Goal: Task Accomplishment & Management: Complete application form

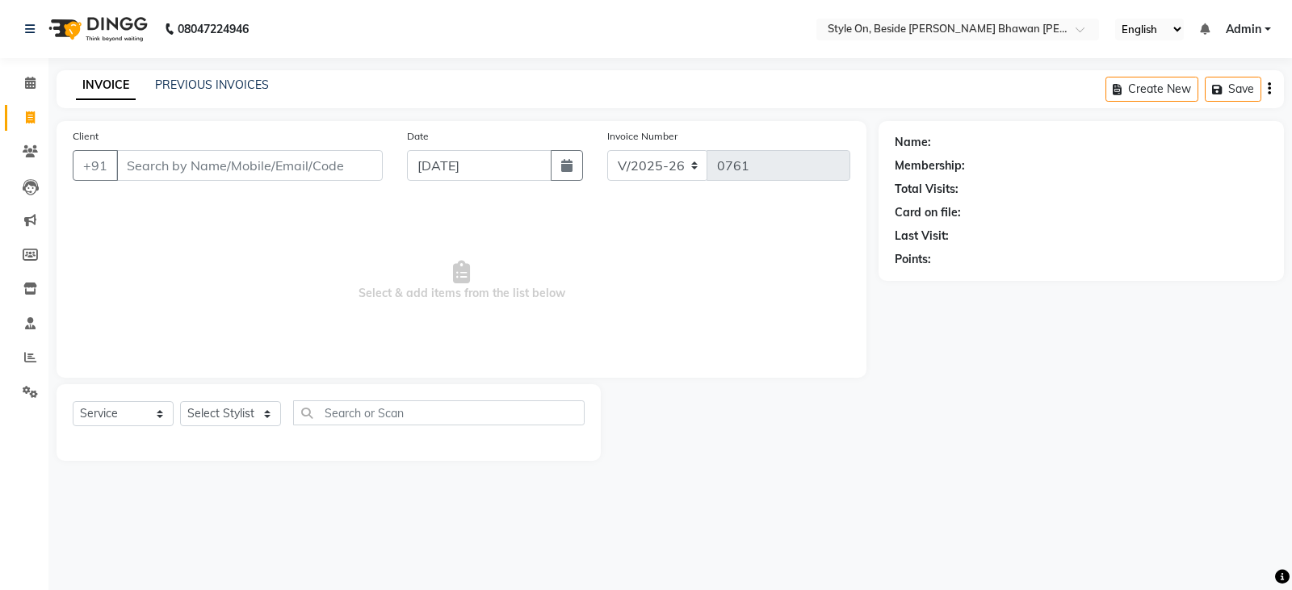
select select "4700"
select select "service"
click at [305, 153] on input "Client" at bounding box center [249, 165] width 267 height 31
click at [309, 166] on input "Client" at bounding box center [249, 165] width 267 height 31
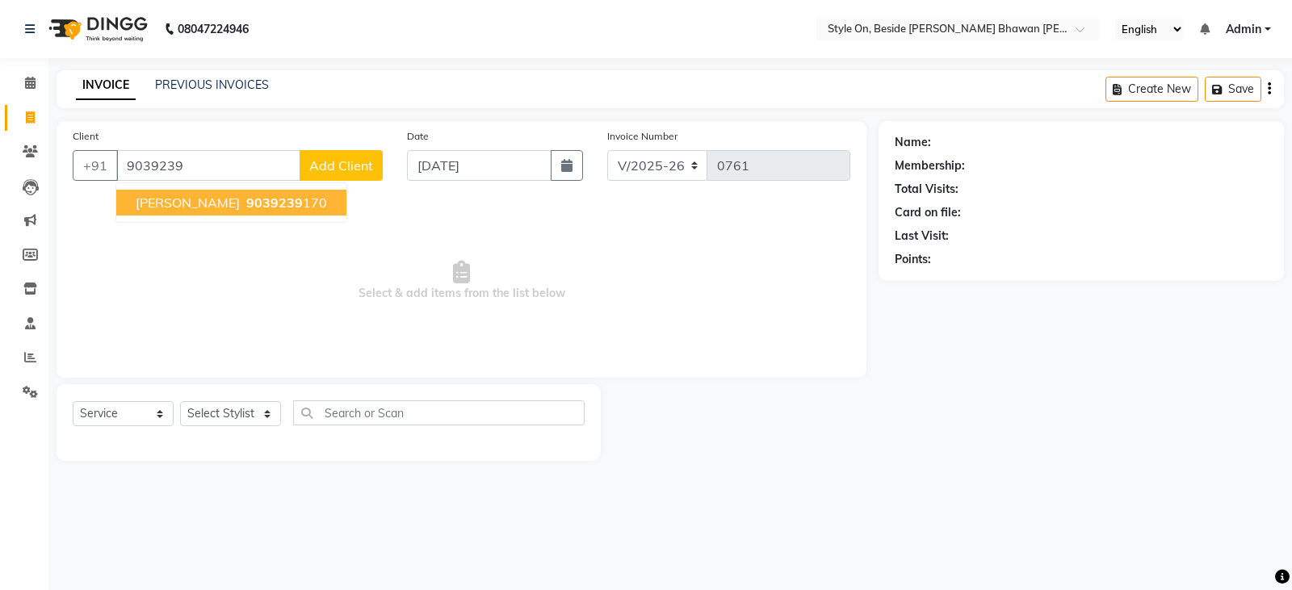
click at [233, 212] on button "[PERSON_NAME] 9039239 170" at bounding box center [231, 203] width 230 height 26
type input "9039239170"
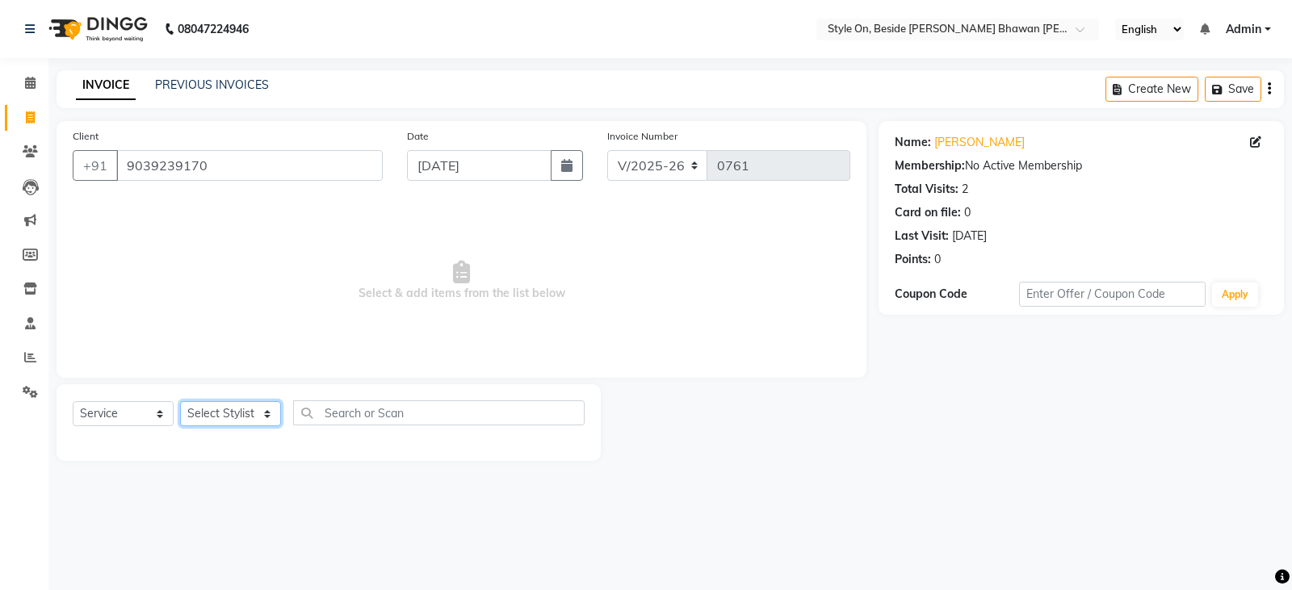
click at [223, 414] on select "Select Stylist [PERSON_NAME] Anju [PERSON_NAME] [PERSON_NAME] [PERSON_NAME] [PE…" at bounding box center [230, 413] width 101 height 25
select select "27828"
click at [180, 401] on select "Select Stylist [PERSON_NAME] Anju [PERSON_NAME] [PERSON_NAME] [PERSON_NAME] [PE…" at bounding box center [230, 413] width 101 height 25
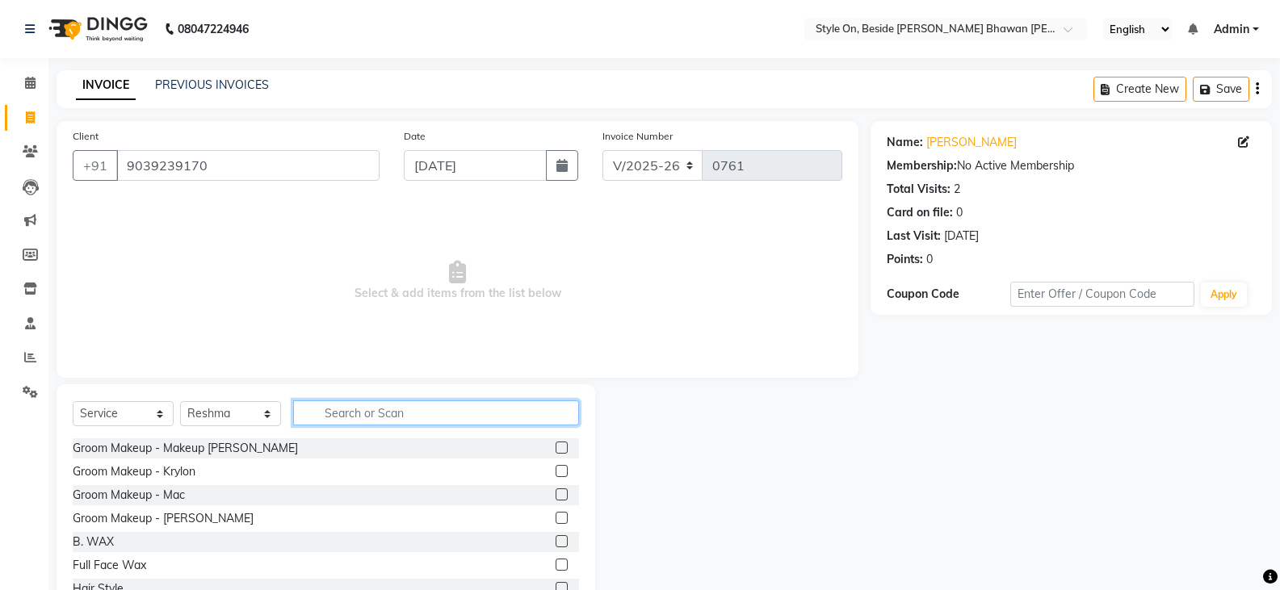
click at [338, 406] on input "text" at bounding box center [436, 413] width 286 height 25
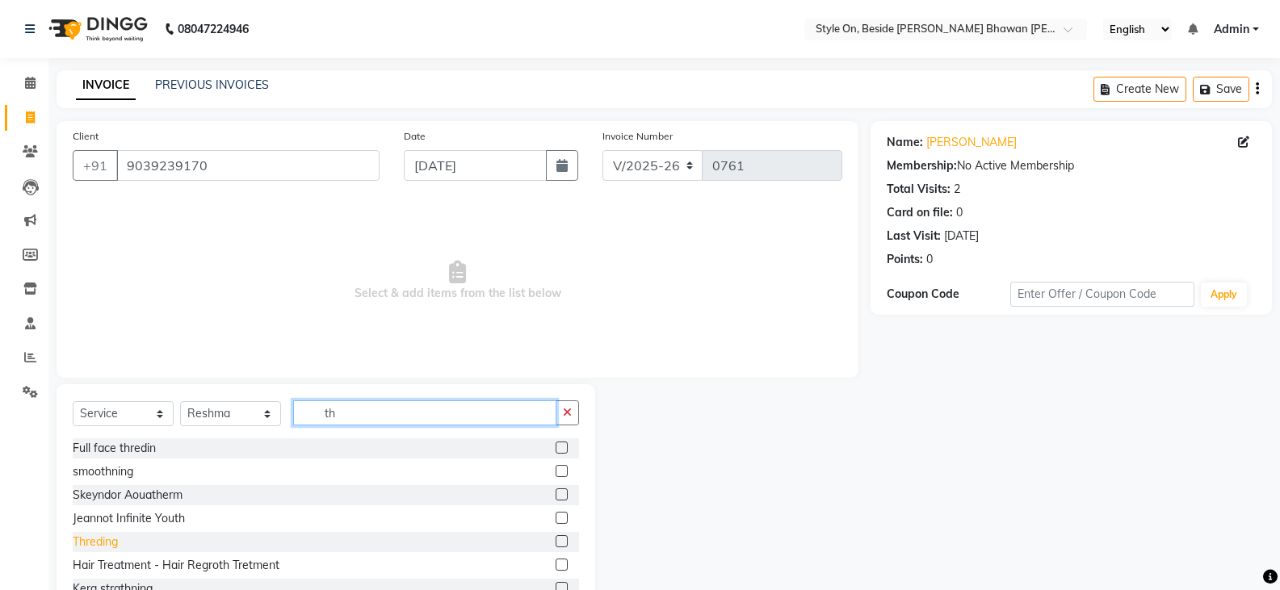
type input "th"
click at [116, 546] on div "Threding" at bounding box center [95, 542] width 45 height 17
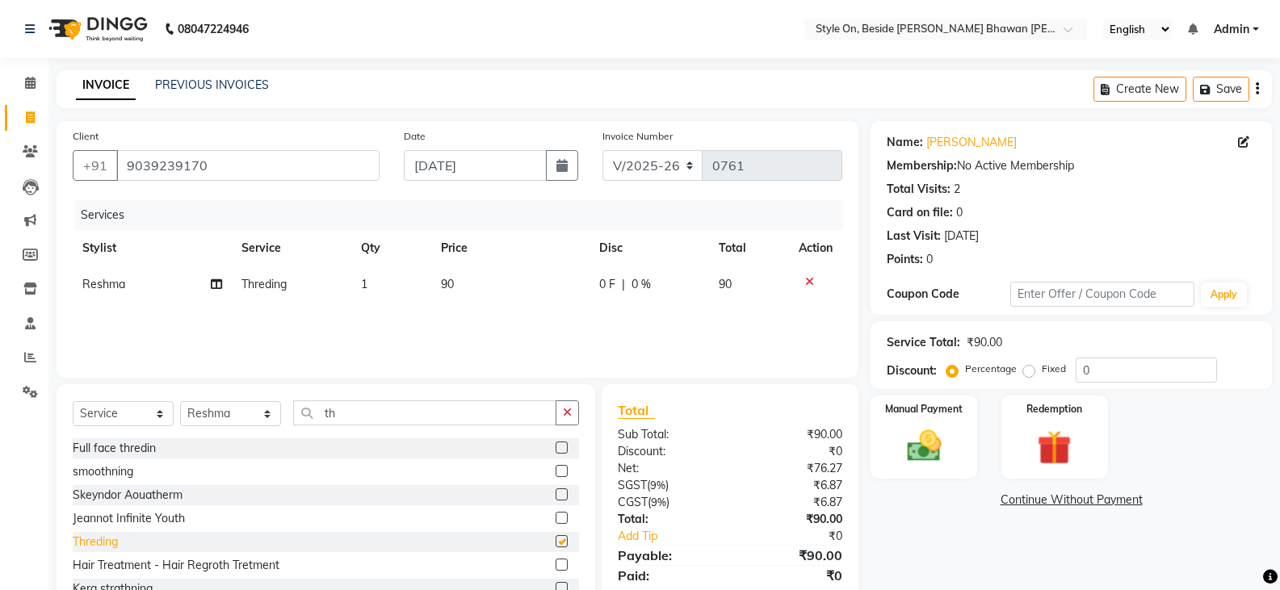
checkbox input "false"
click at [367, 410] on input "th" at bounding box center [424, 413] width 263 height 25
type input "t"
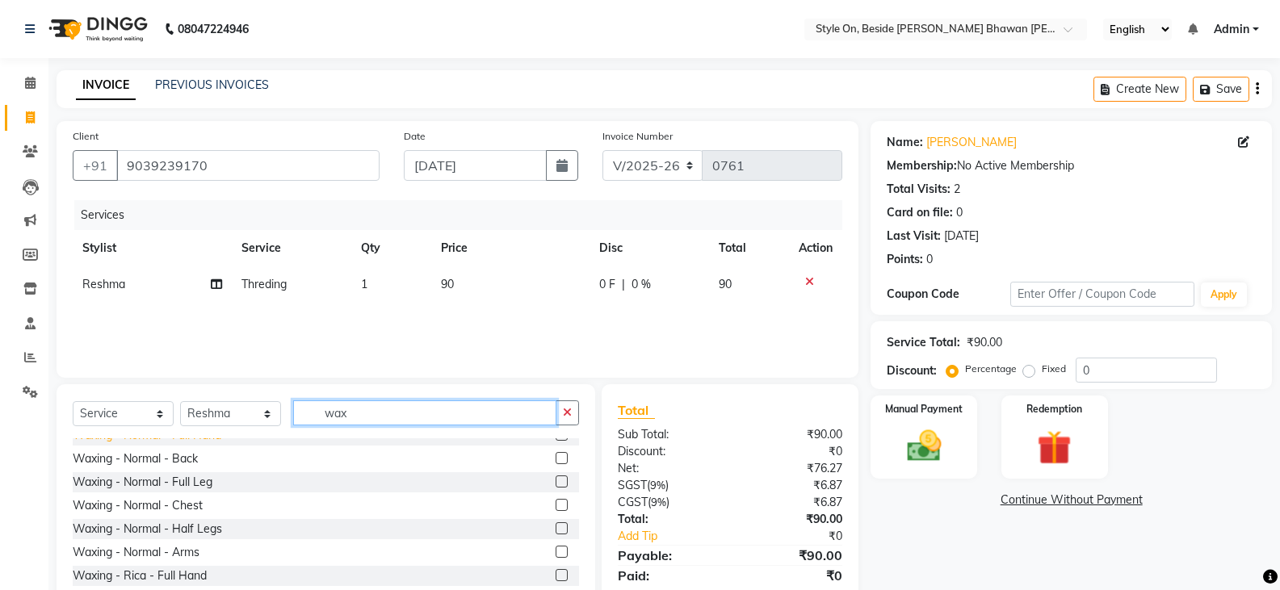
scroll to position [323, 0]
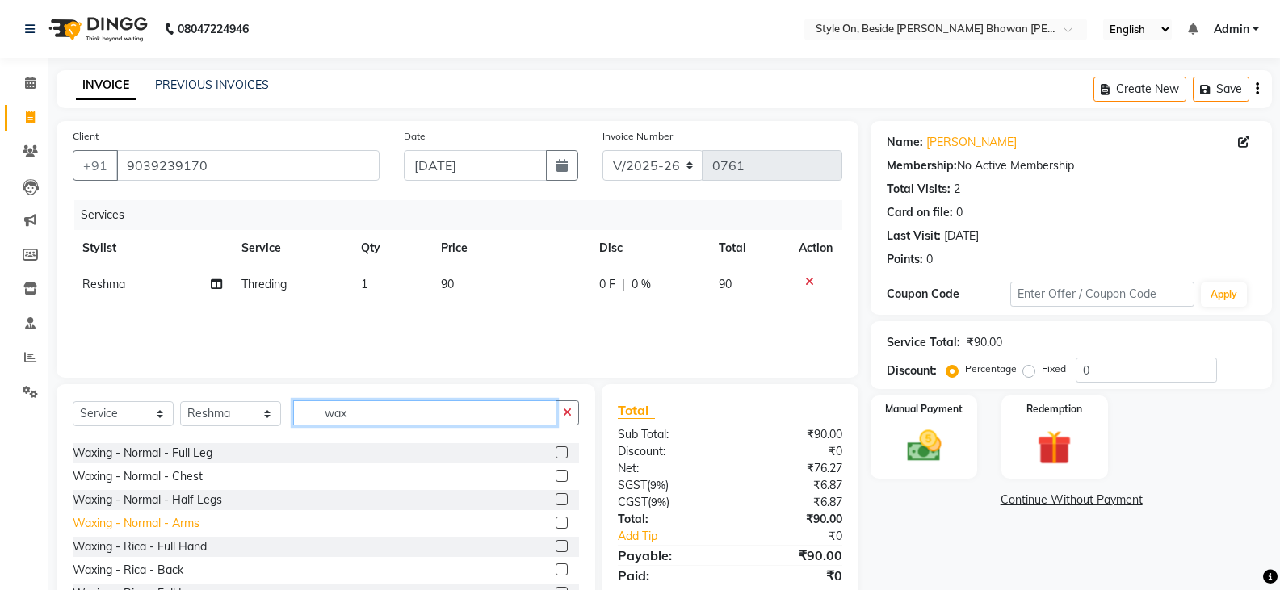
type input "wax"
click at [149, 524] on div "Waxing - Normal - Arms" at bounding box center [136, 523] width 127 height 17
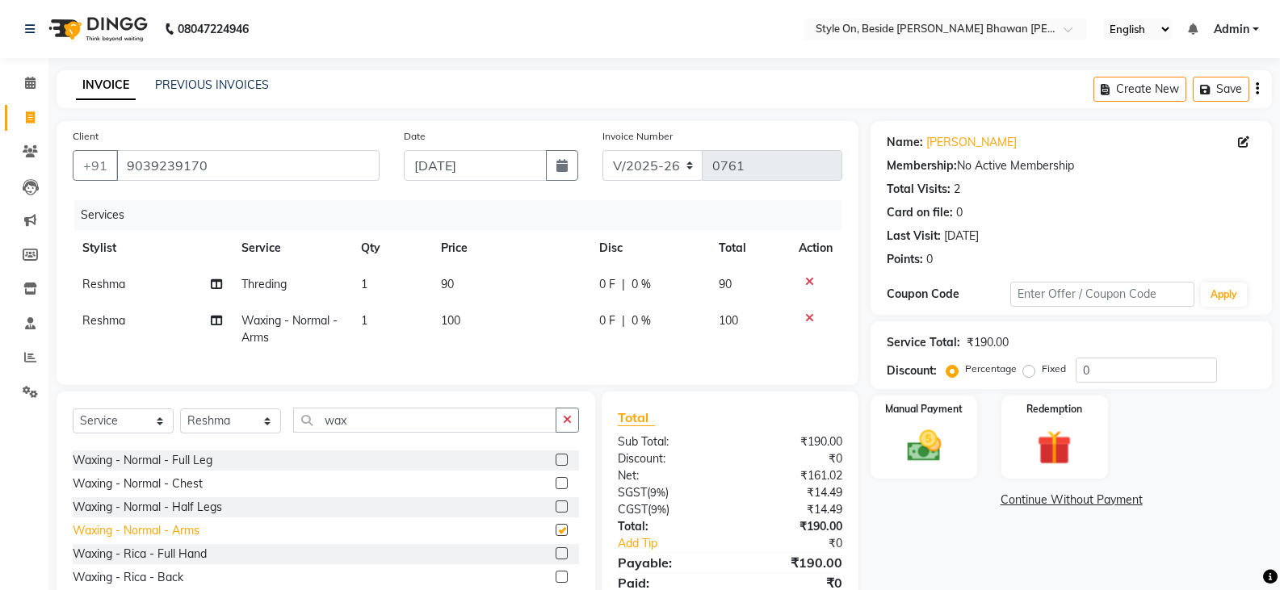
checkbox input "false"
click at [910, 451] on img at bounding box center [923, 446] width 57 height 41
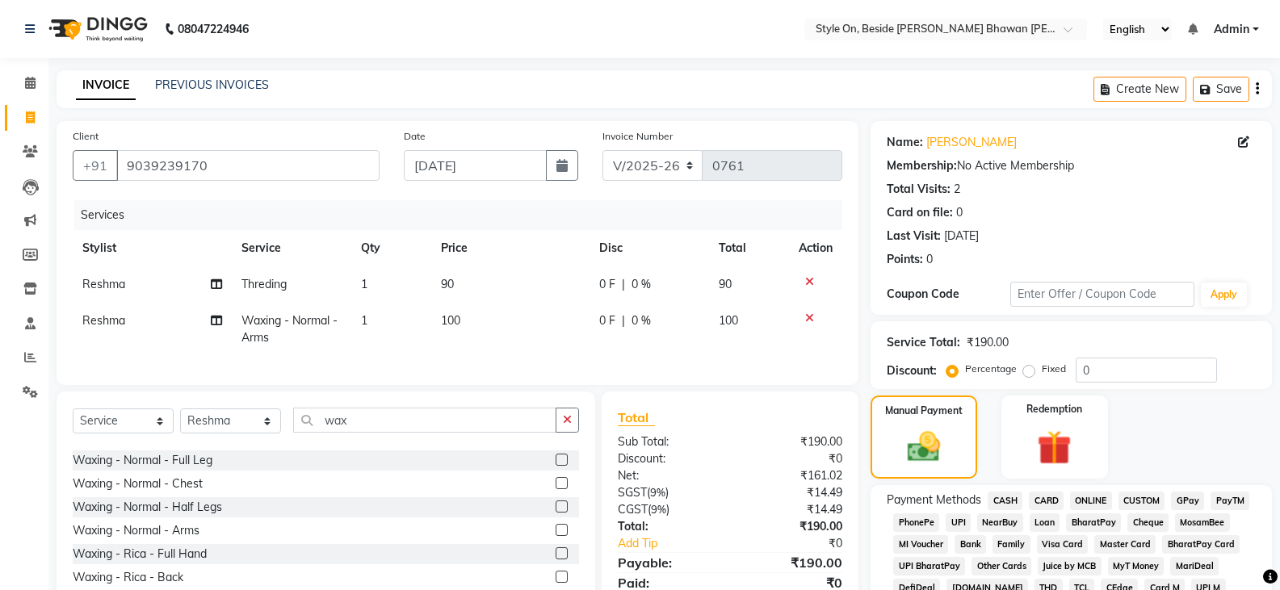
click at [1011, 497] on span "CASH" at bounding box center [1005, 501] width 35 height 19
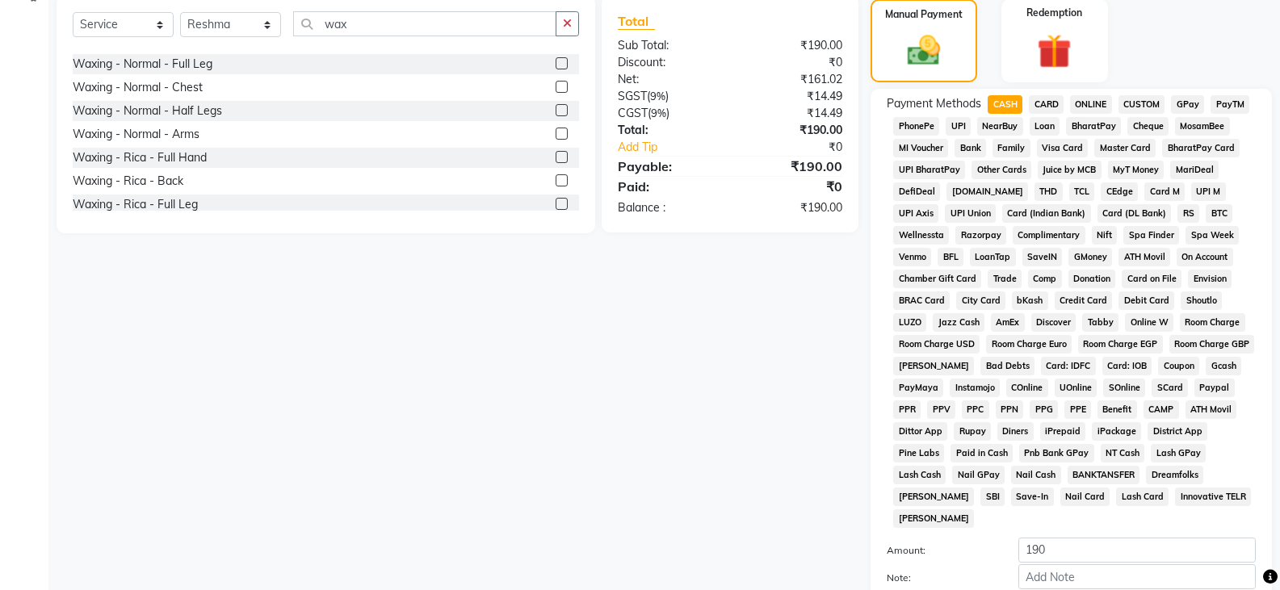
scroll to position [527, 0]
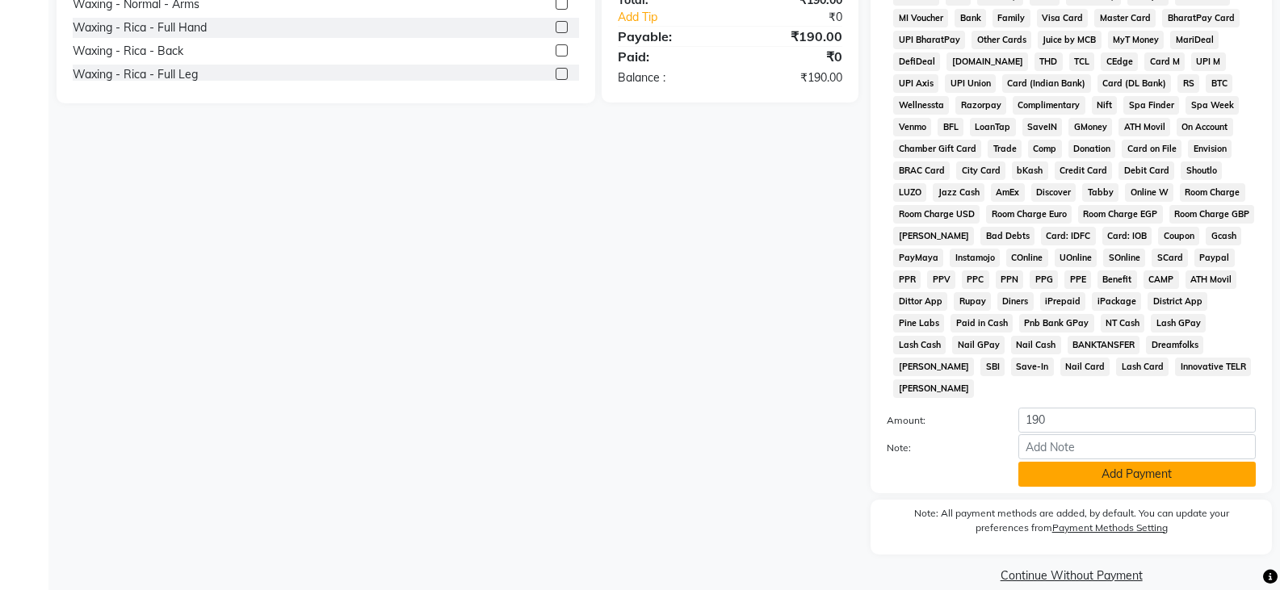
click at [1067, 462] on button "Add Payment" at bounding box center [1137, 474] width 237 height 25
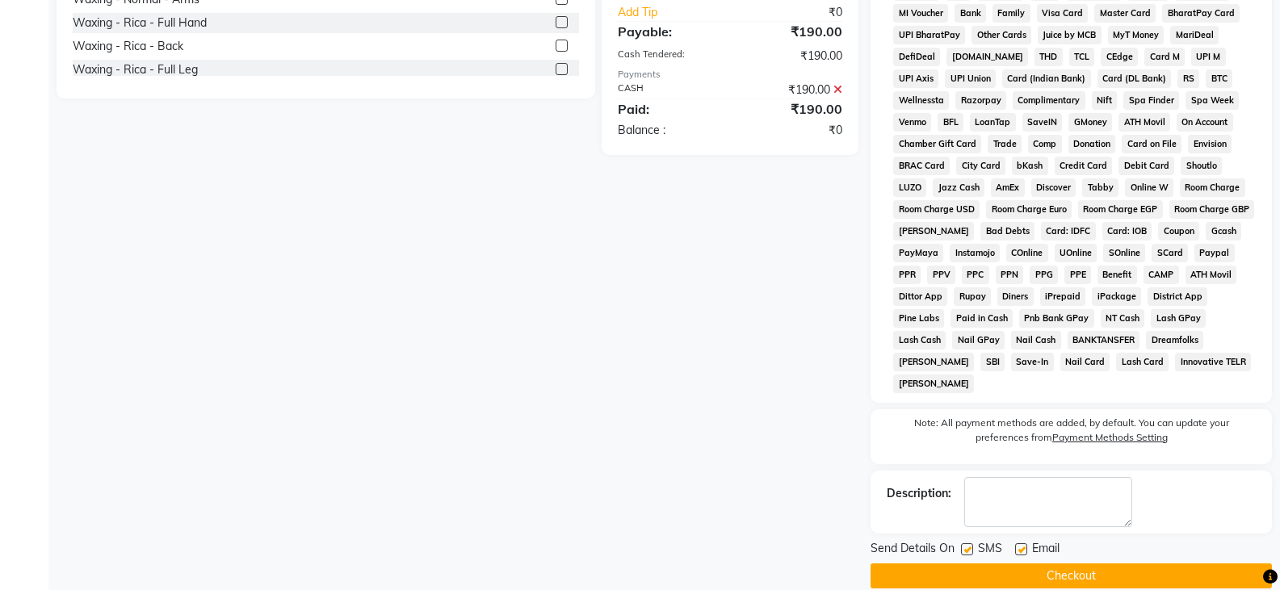
scroll to position [532, 0]
click at [1054, 563] on button "Checkout" at bounding box center [1071, 575] width 401 height 25
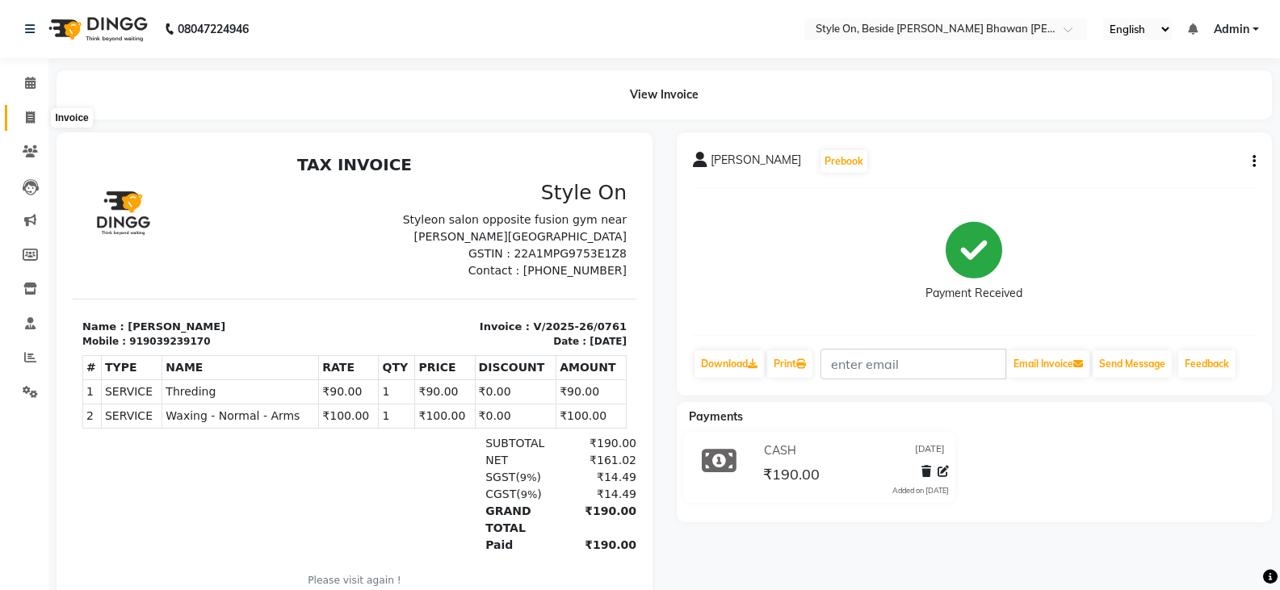
click at [26, 115] on icon at bounding box center [30, 117] width 9 height 12
select select "service"
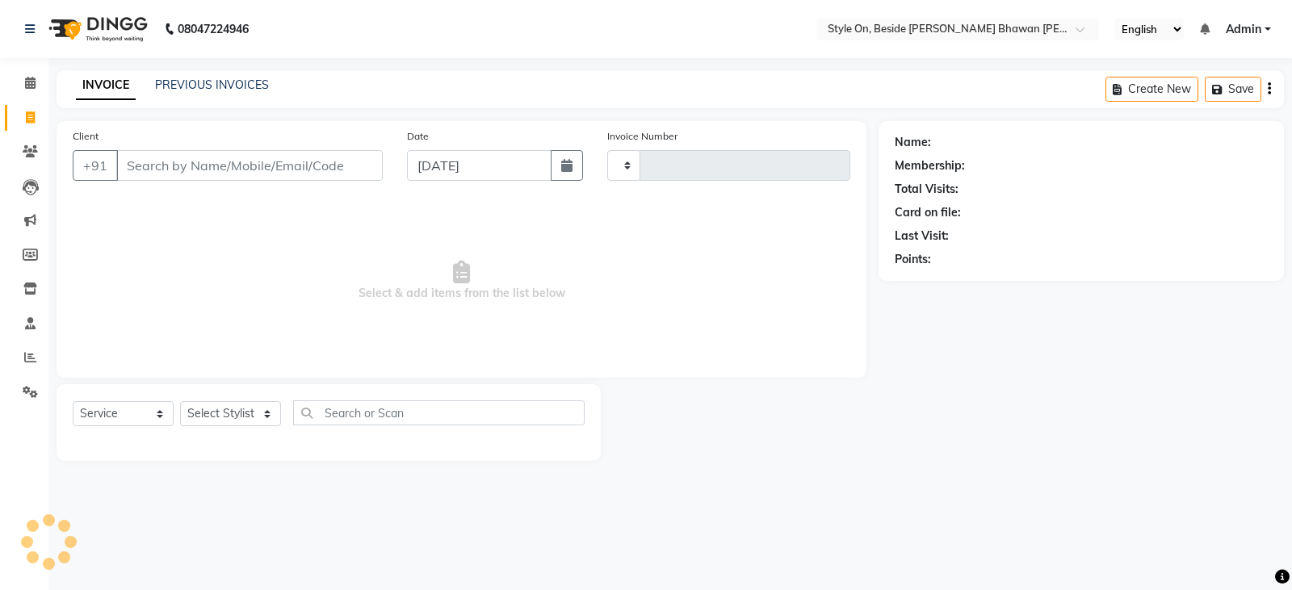
type input "0762"
select select "4700"
click at [36, 290] on icon at bounding box center [30, 289] width 14 height 12
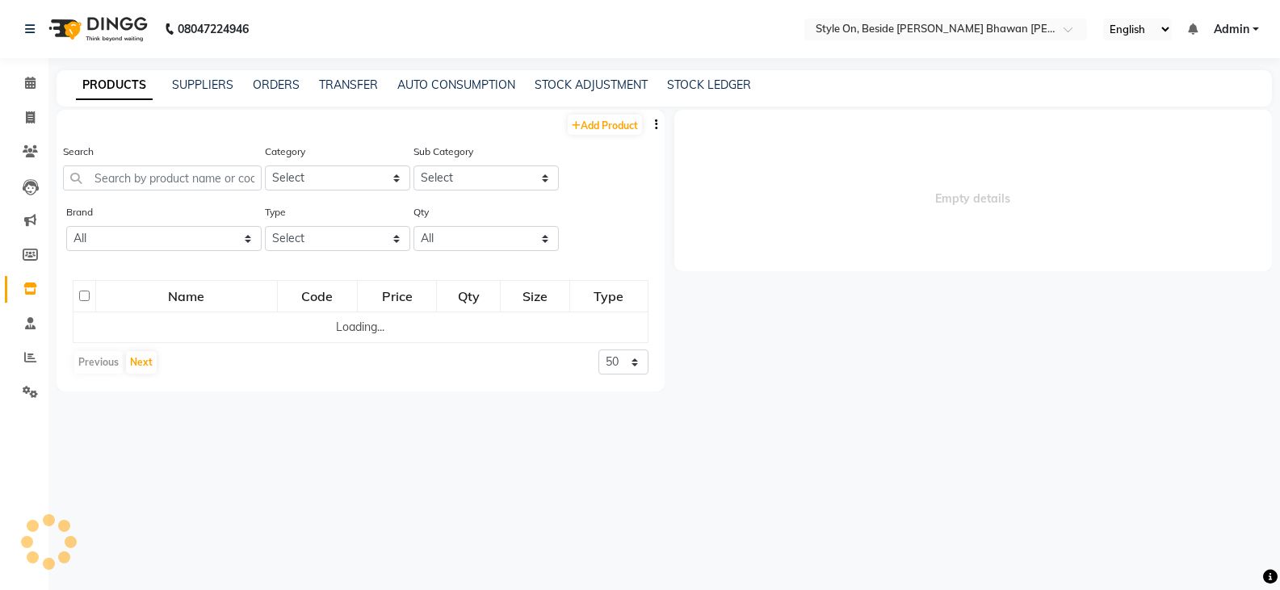
select select
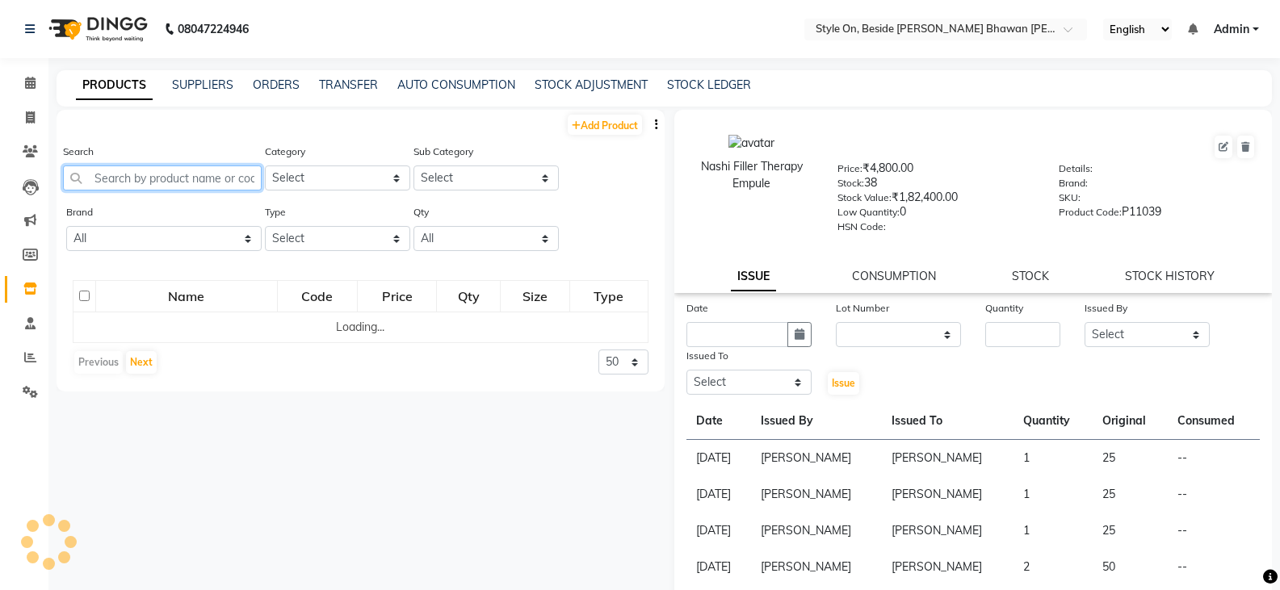
click at [200, 181] on input "text" at bounding box center [162, 178] width 199 height 25
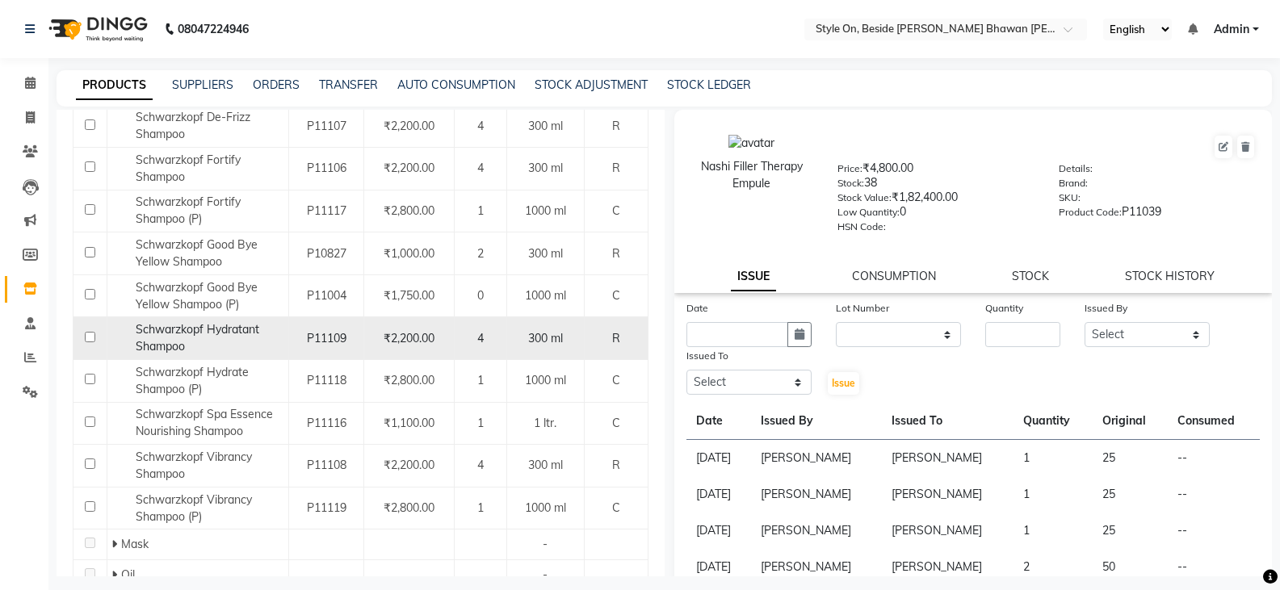
scroll to position [323, 0]
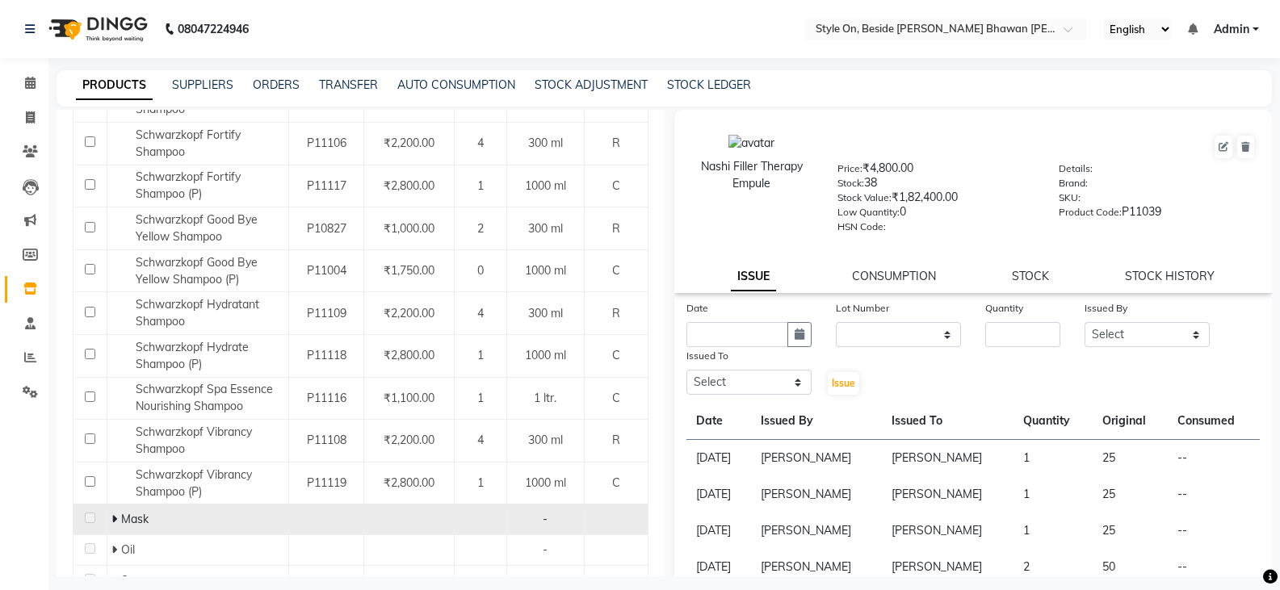
type input "[PERSON_NAME]"
click at [111, 520] on icon at bounding box center [114, 519] width 6 height 11
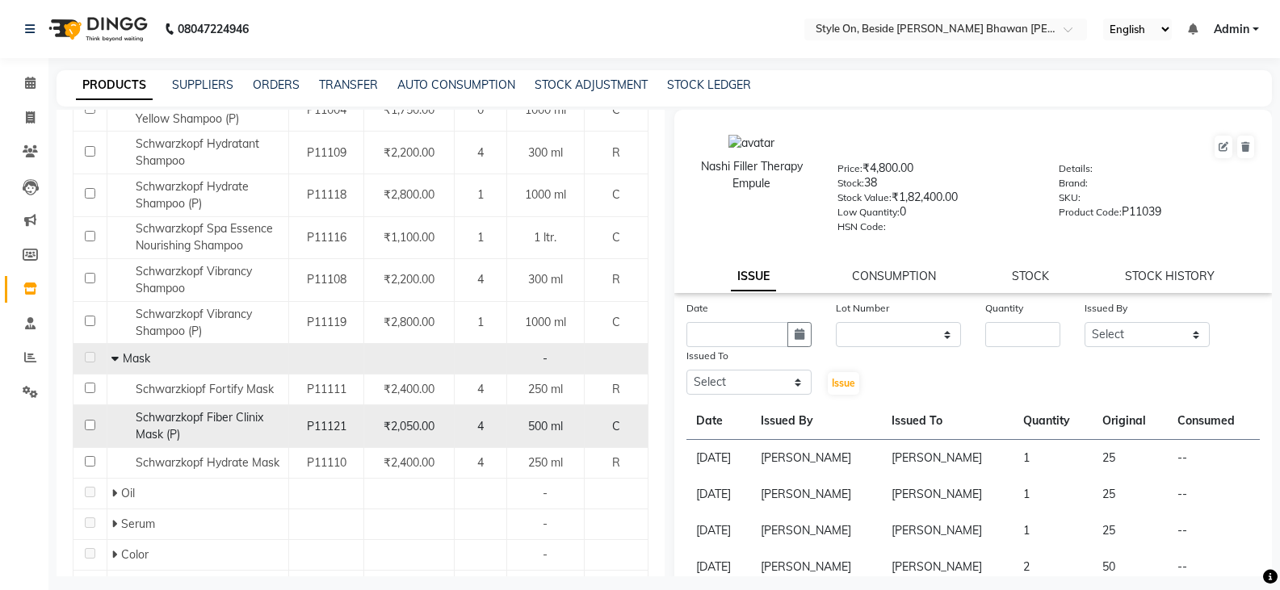
scroll to position [485, 0]
click at [235, 416] on span "Schwarzkopf Fiber Clinix Mask (P)" at bounding box center [200, 426] width 128 height 32
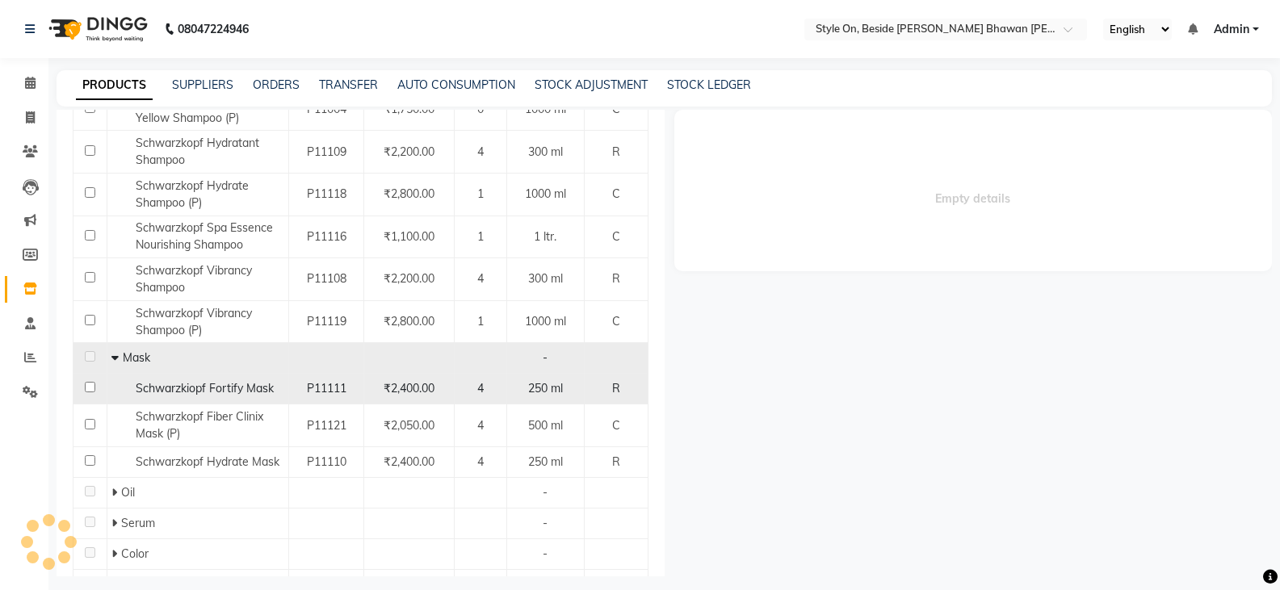
select select
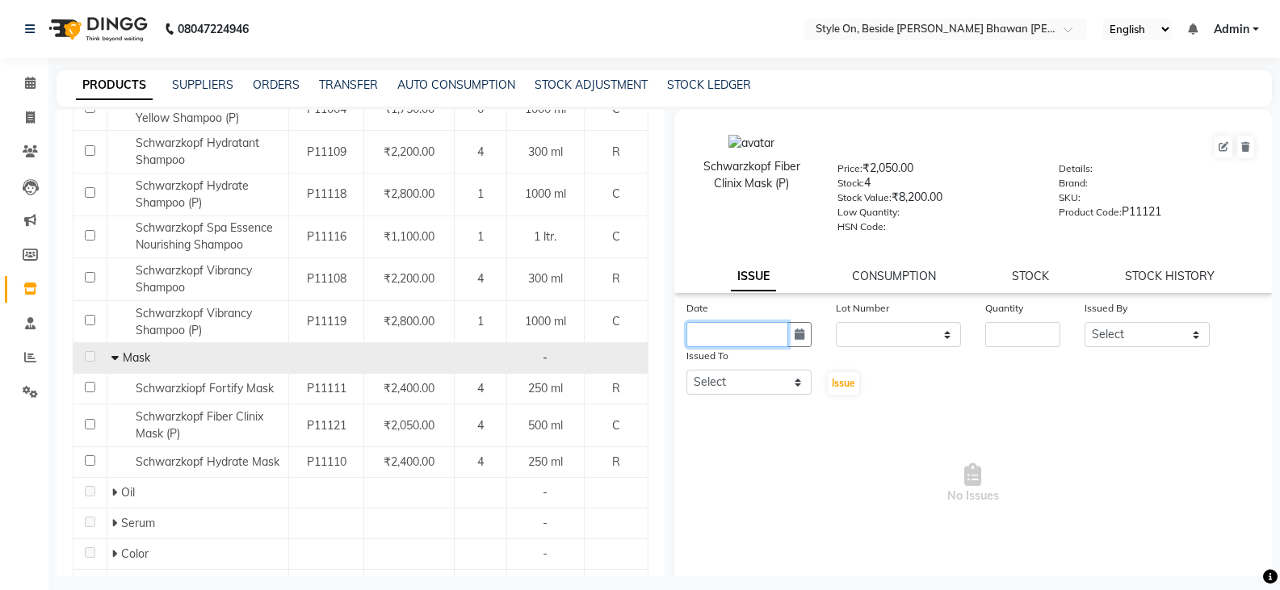
click at [718, 329] on input "text" at bounding box center [738, 334] width 102 height 25
select select "9"
select select "2025"
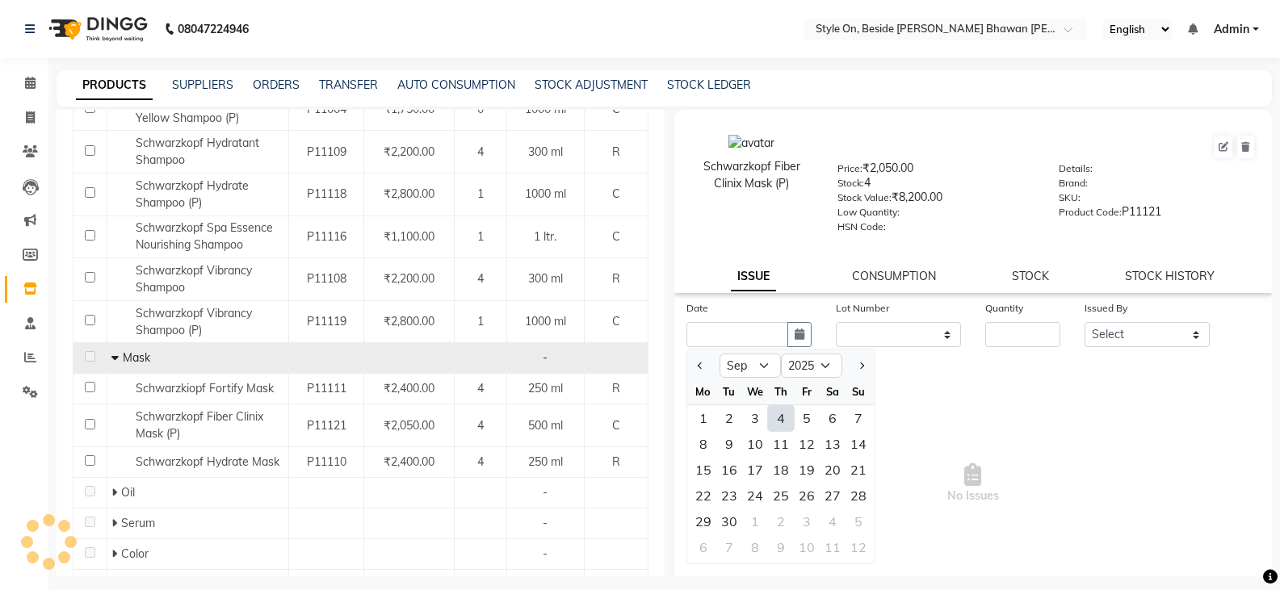
drag, startPoint x: 782, startPoint y: 417, endPoint x: 838, endPoint y: 378, distance: 67.9
click at [783, 417] on div "4" at bounding box center [781, 419] width 26 height 26
type input "[DATE]"
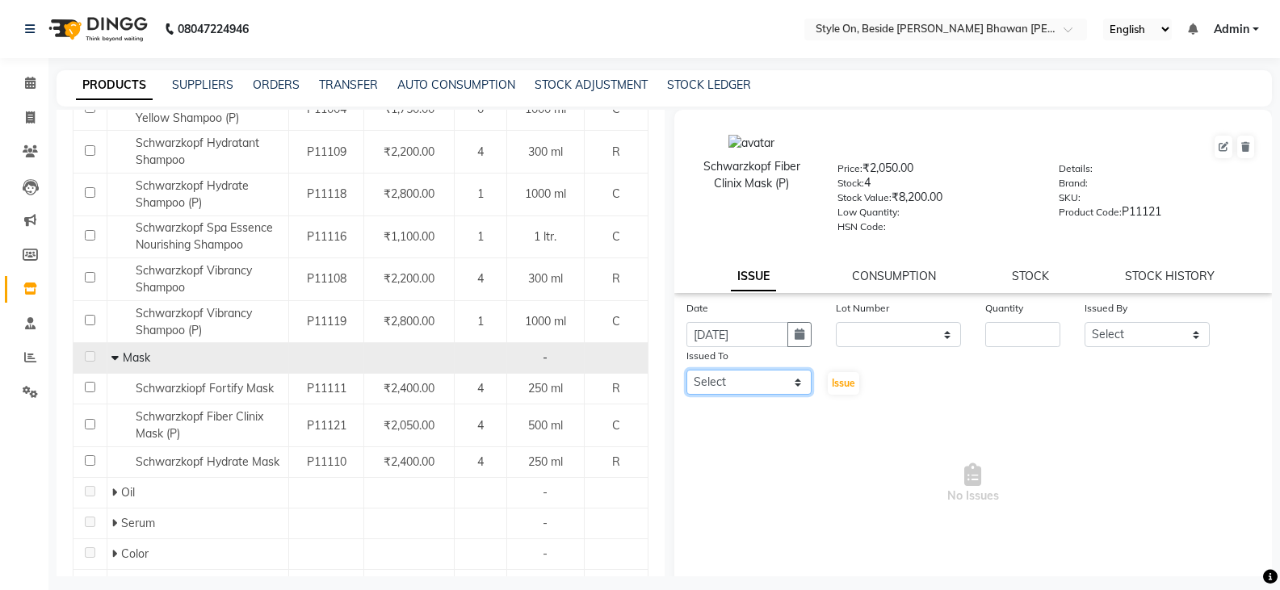
click at [711, 388] on select "Select [PERSON_NAME] Anju [PERSON_NAME] [PERSON_NAME] [PERSON_NAME] [PERSON_NAM…" at bounding box center [749, 382] width 125 height 25
select select "32959"
click at [687, 370] on select "Select [PERSON_NAME] Anju [PERSON_NAME] [PERSON_NAME] [PERSON_NAME] [PERSON_NAM…" at bounding box center [749, 382] width 125 height 25
drag, startPoint x: 1014, startPoint y: 337, endPoint x: 1024, endPoint y: 331, distance: 11.9
click at [1016, 335] on input "number" at bounding box center [1023, 334] width 75 height 25
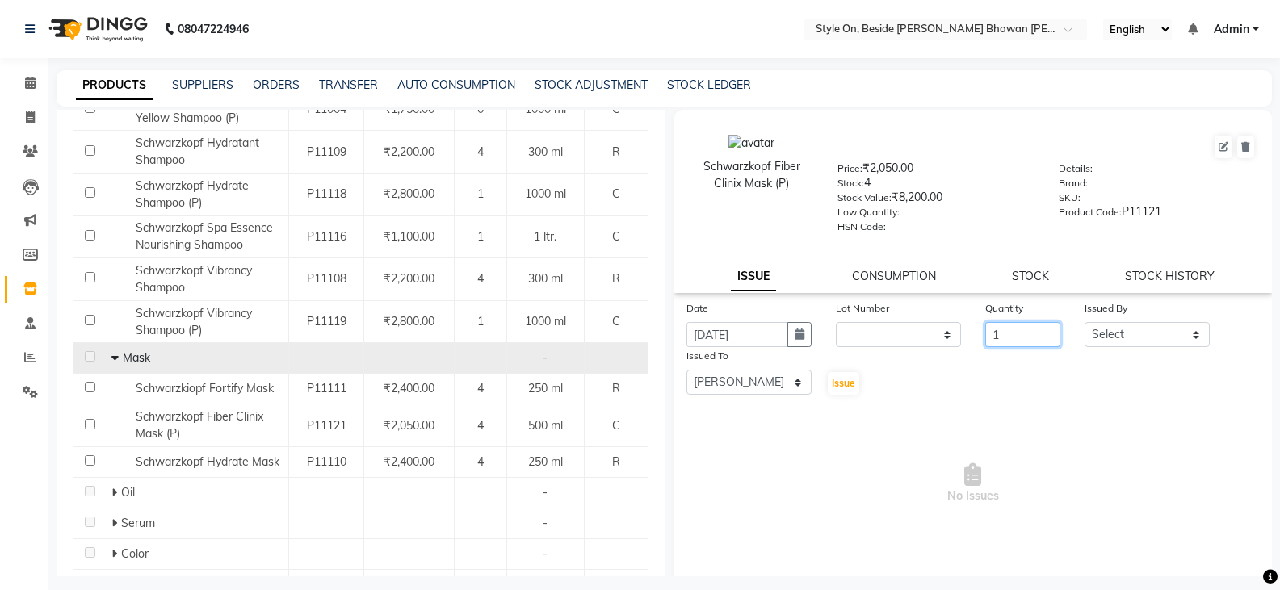
type input "1"
click at [1162, 343] on select "Select [PERSON_NAME] Anju [PERSON_NAME] [PERSON_NAME] [PERSON_NAME] [PERSON_NAM…" at bounding box center [1147, 334] width 125 height 25
click at [713, 381] on select "Select [PERSON_NAME] Anju [PERSON_NAME] [PERSON_NAME] [PERSON_NAME] [PERSON_NAM…" at bounding box center [749, 382] width 125 height 25
select select "28057"
click at [687, 370] on select "Select [PERSON_NAME] Anju [PERSON_NAME] [PERSON_NAME] [PERSON_NAME] [PERSON_NAM…" at bounding box center [749, 382] width 125 height 25
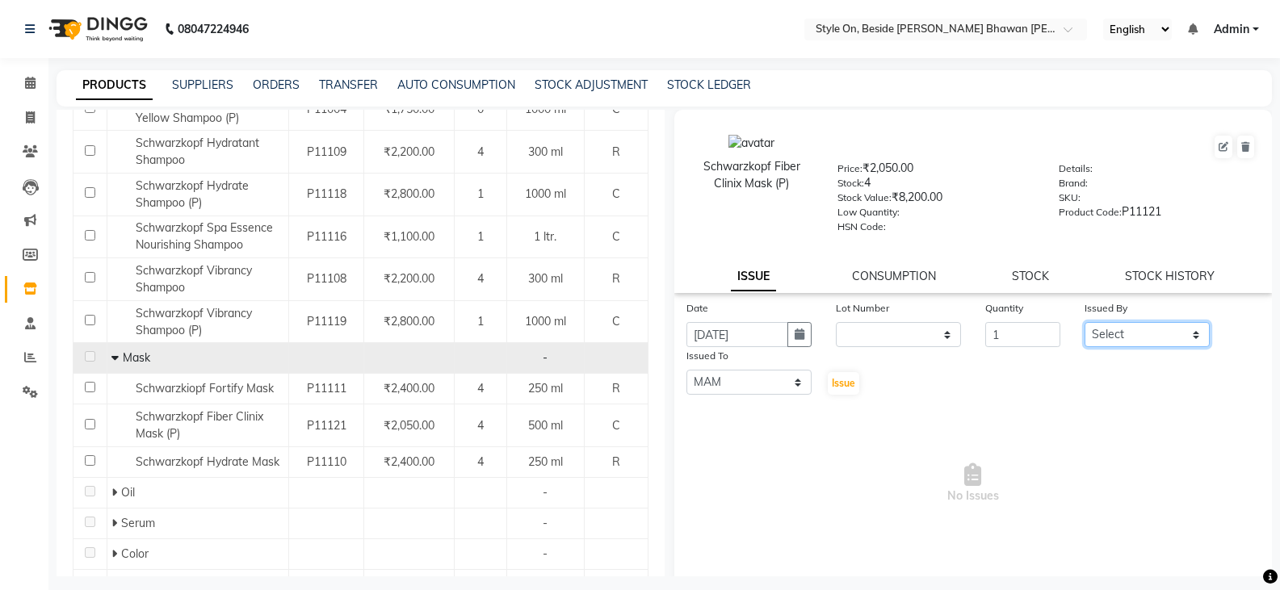
click at [1150, 323] on select "Select [PERSON_NAME] Anju [PERSON_NAME] [PERSON_NAME] [PERSON_NAME] [PERSON_NAM…" at bounding box center [1147, 334] width 125 height 25
select select "32959"
click at [1085, 322] on select "Select [PERSON_NAME] Anju [PERSON_NAME] [PERSON_NAME] [PERSON_NAME] [PERSON_NAM…" at bounding box center [1147, 334] width 125 height 25
click at [848, 387] on span "Issue" at bounding box center [843, 383] width 23 height 12
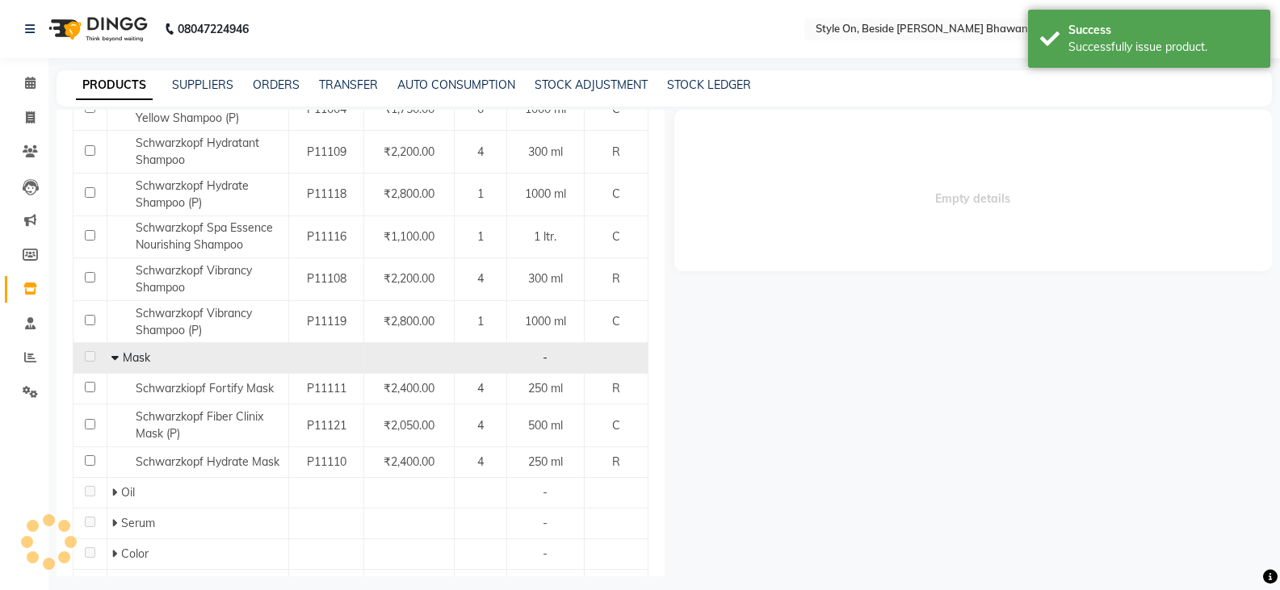
select select
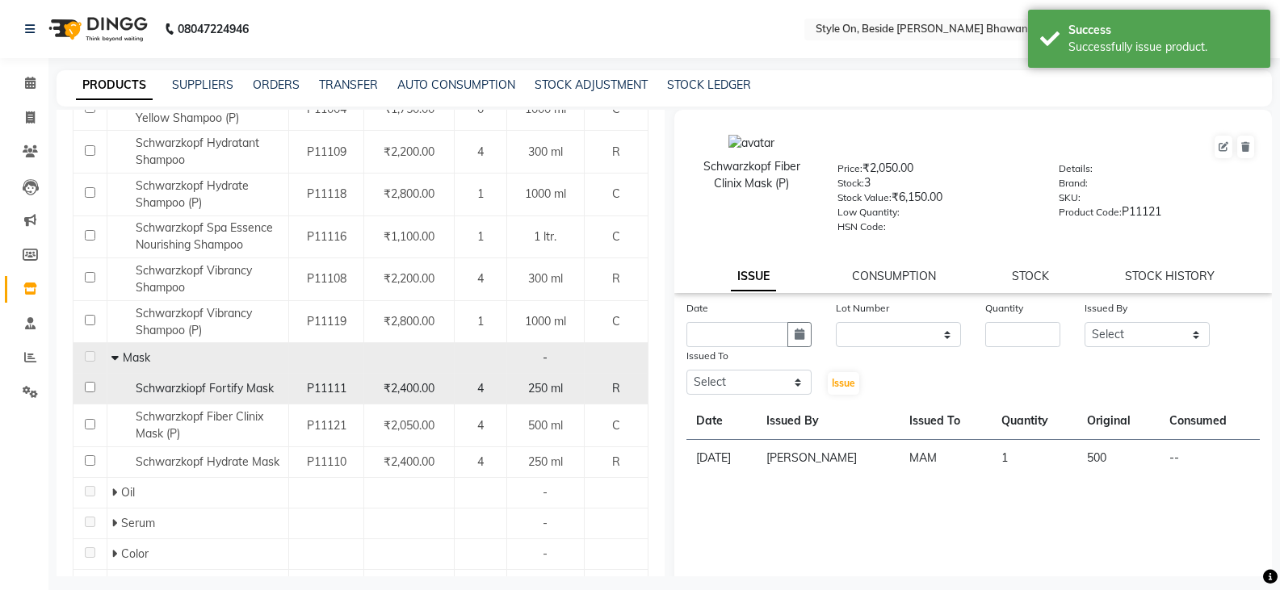
scroll to position [588, 0]
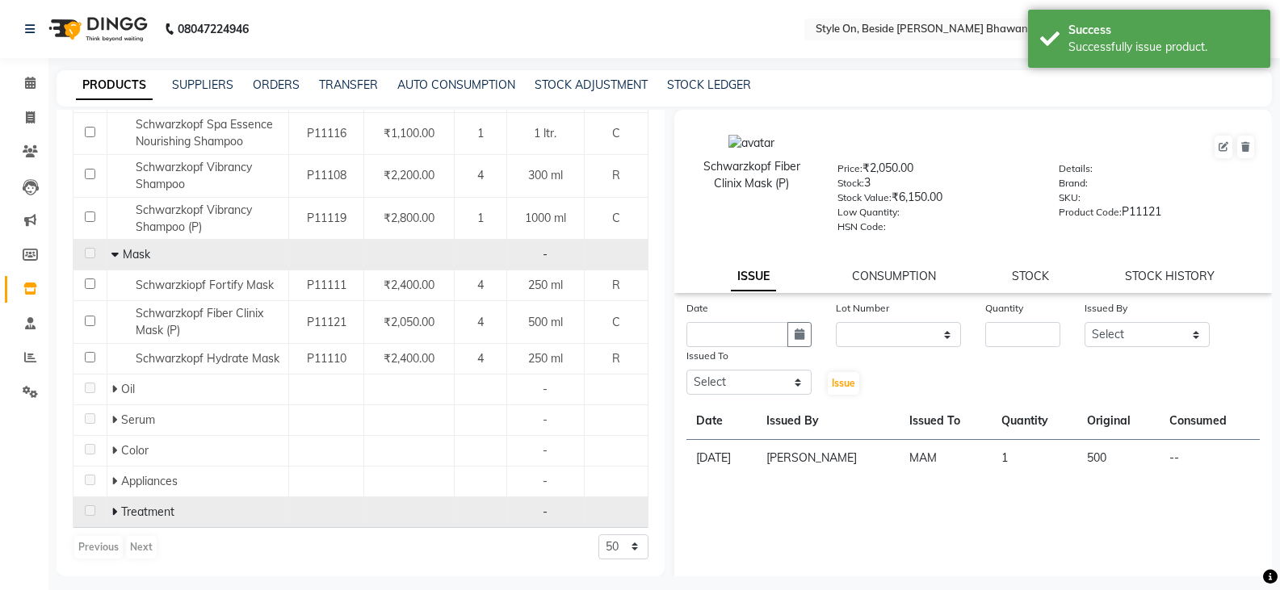
click at [112, 507] on icon at bounding box center [114, 511] width 6 height 11
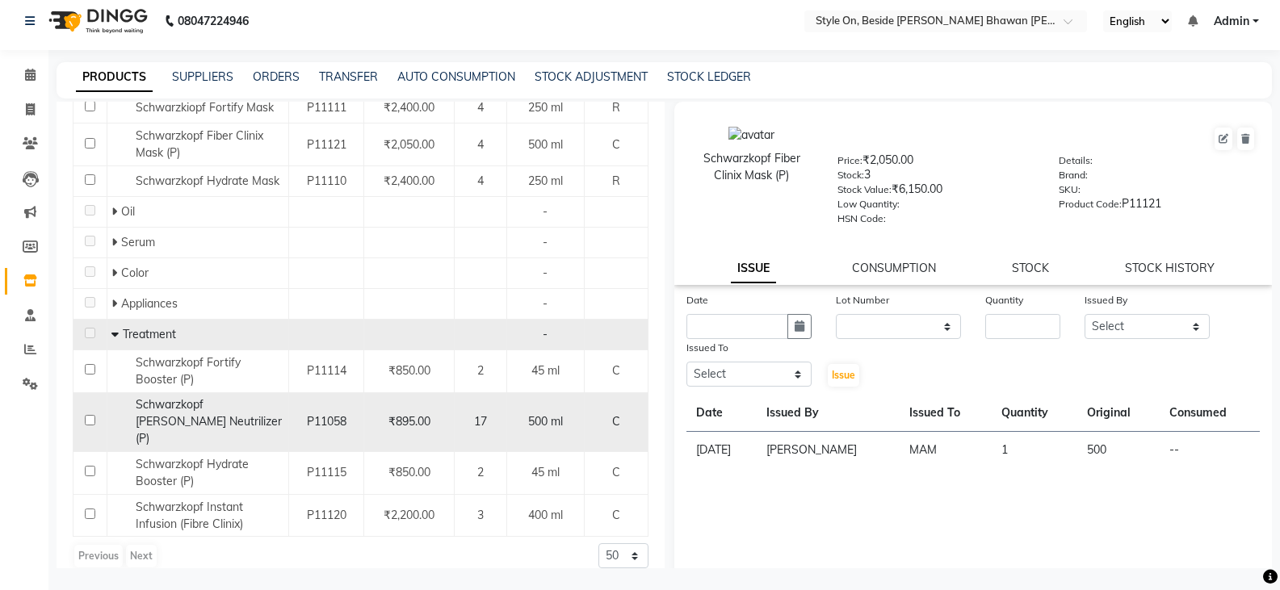
scroll to position [11, 0]
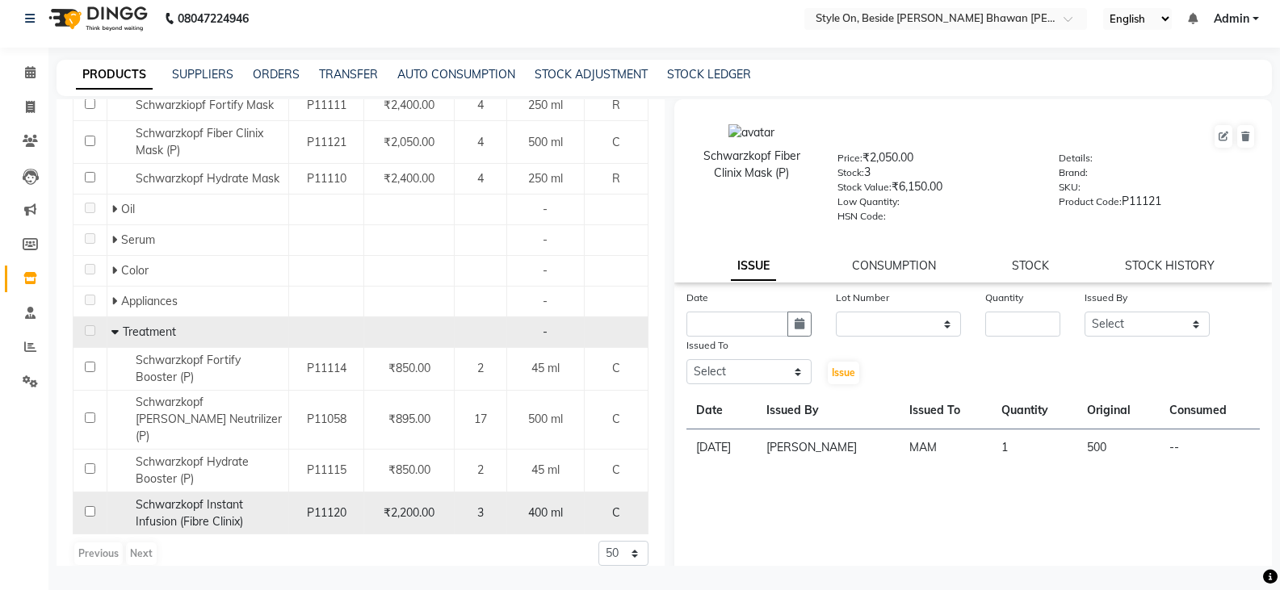
click at [229, 498] on span "Schwarzkopf Instant Infusion (Fibre Clinix)" at bounding box center [189, 514] width 107 height 32
select select
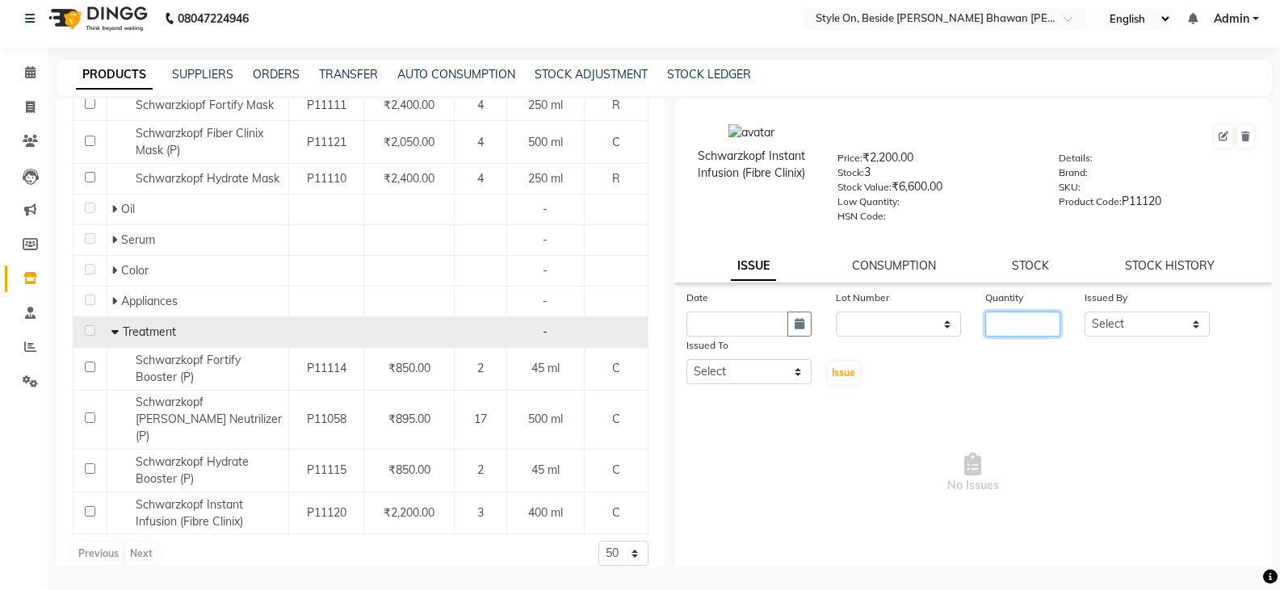
click at [1006, 321] on input "number" at bounding box center [1023, 324] width 75 height 25
type input "1"
click at [742, 325] on input "text" at bounding box center [738, 324] width 102 height 25
select select "9"
select select "2025"
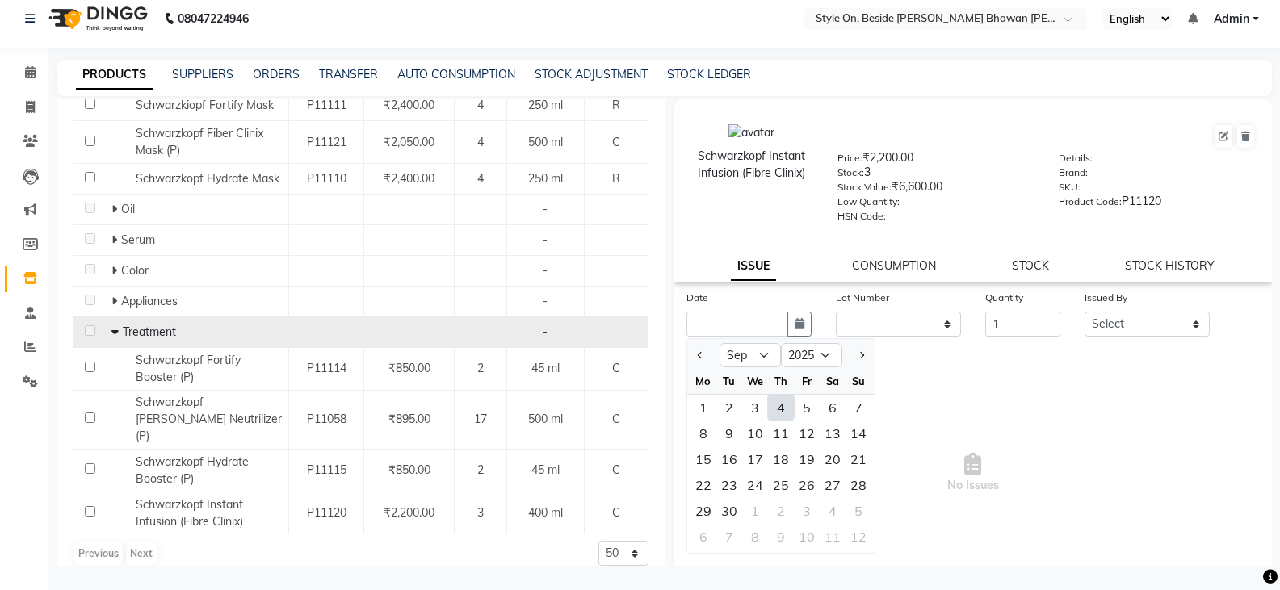
click at [788, 408] on div "4" at bounding box center [781, 408] width 26 height 26
type input "[DATE]"
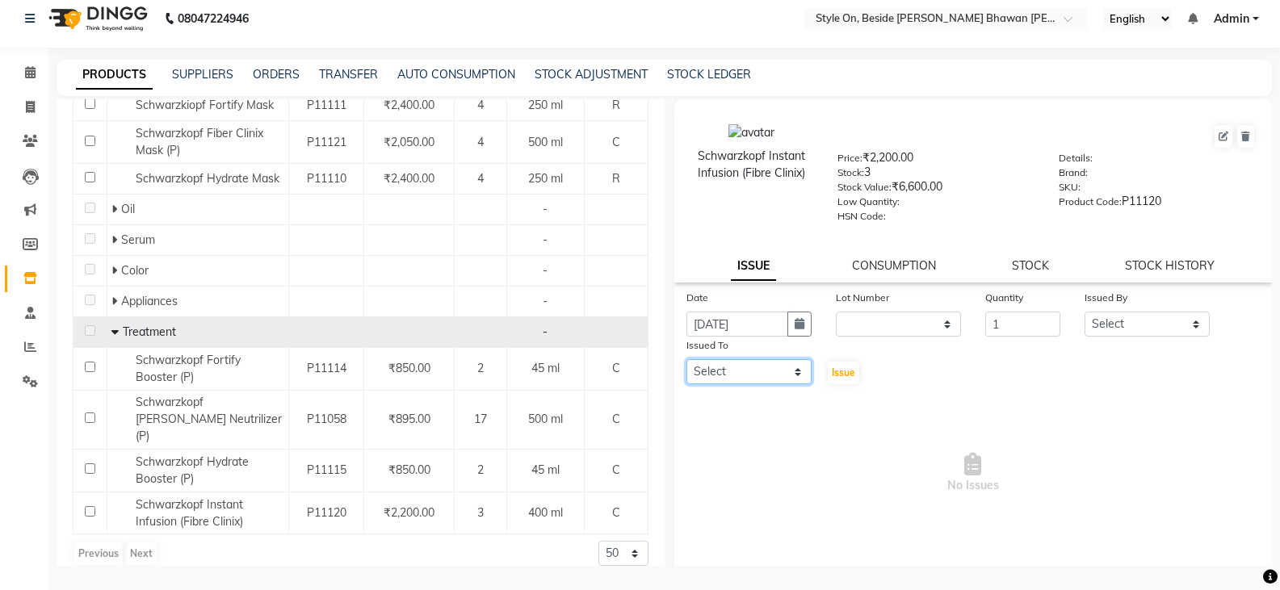
click at [741, 372] on select "Select [PERSON_NAME] Anju [PERSON_NAME] [PERSON_NAME] [PERSON_NAME] [PERSON_NAM…" at bounding box center [749, 371] width 125 height 25
select select "28057"
click at [687, 359] on select "Select [PERSON_NAME] Anju [PERSON_NAME] [PERSON_NAME] [PERSON_NAME] [PERSON_NAM…" at bounding box center [749, 371] width 125 height 25
click at [1129, 333] on select "Select [PERSON_NAME] Anju [PERSON_NAME] [PERSON_NAME] [PERSON_NAME] [PERSON_NAM…" at bounding box center [1147, 324] width 125 height 25
select select "32959"
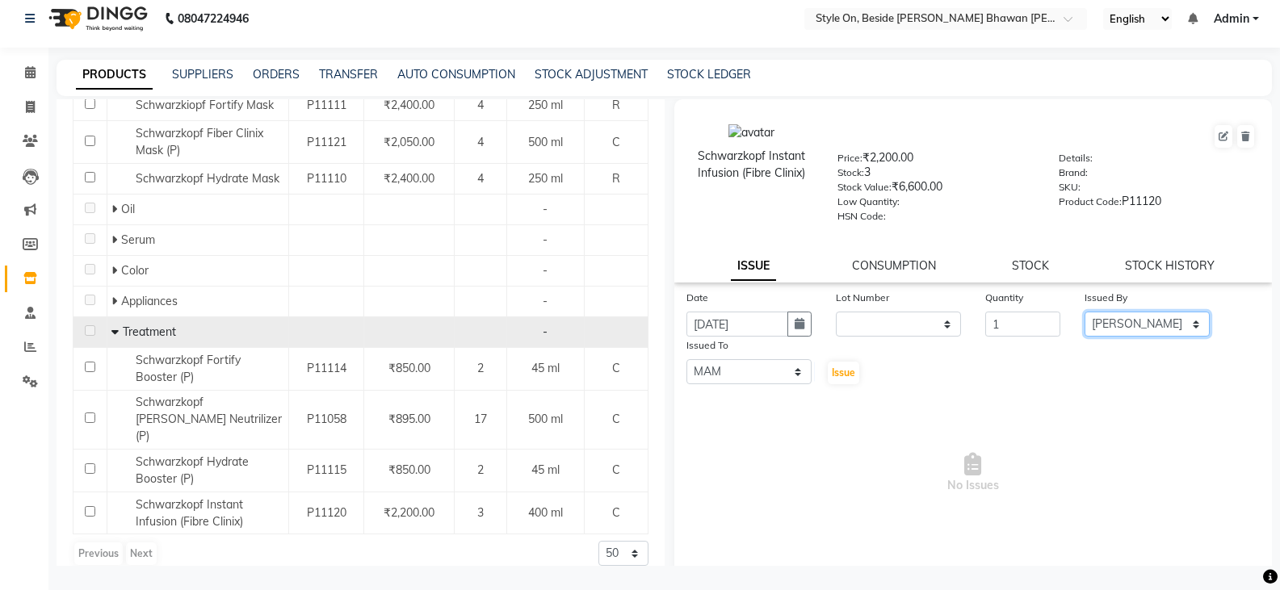
click at [1085, 312] on select "Select [PERSON_NAME] Anju [PERSON_NAME] [PERSON_NAME] [PERSON_NAME] [PERSON_NAM…" at bounding box center [1147, 324] width 125 height 25
click at [851, 376] on span "Issue" at bounding box center [843, 373] width 23 height 12
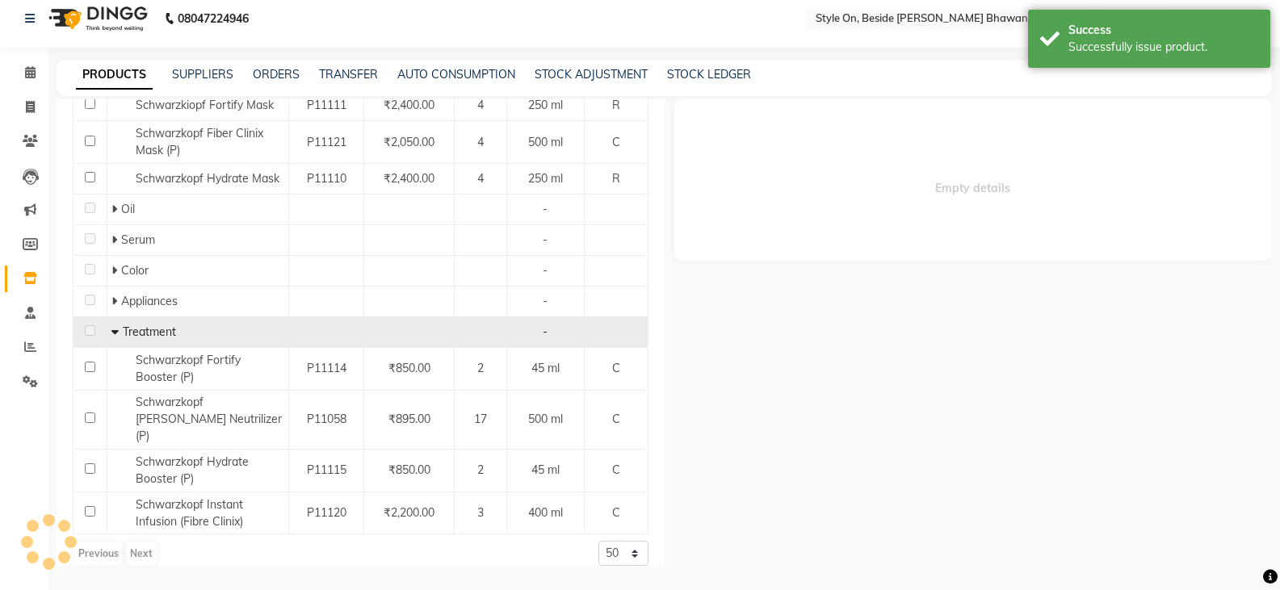
select select
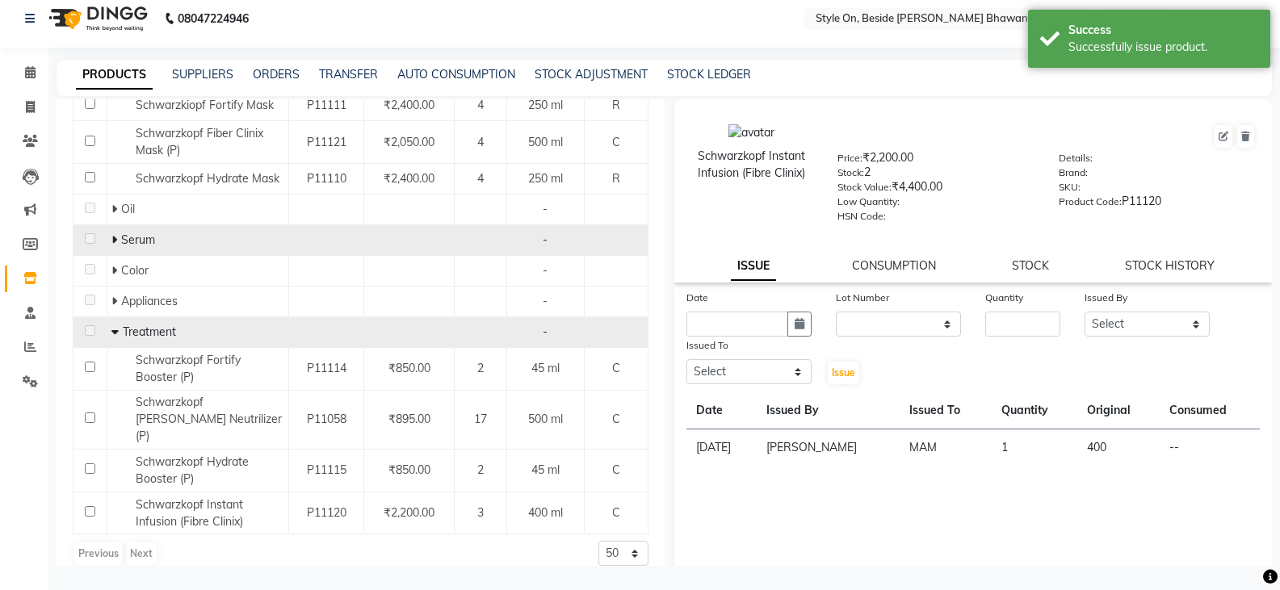
click at [111, 235] on icon at bounding box center [114, 239] width 6 height 11
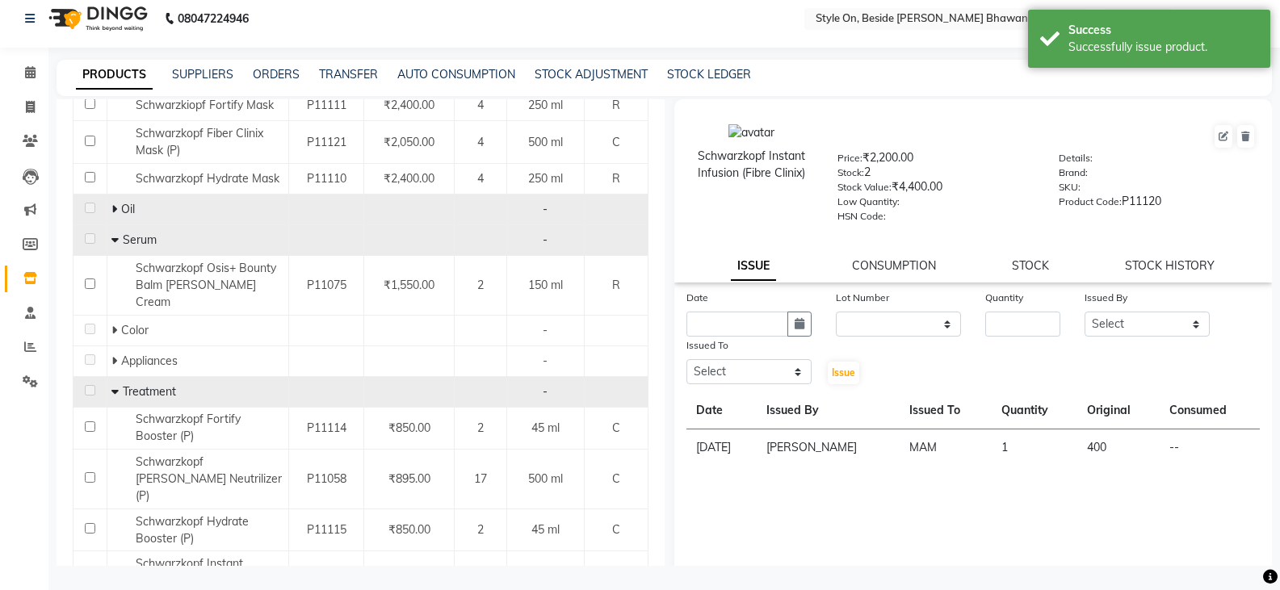
click at [108, 207] on td "Oil" at bounding box center [198, 209] width 182 height 31
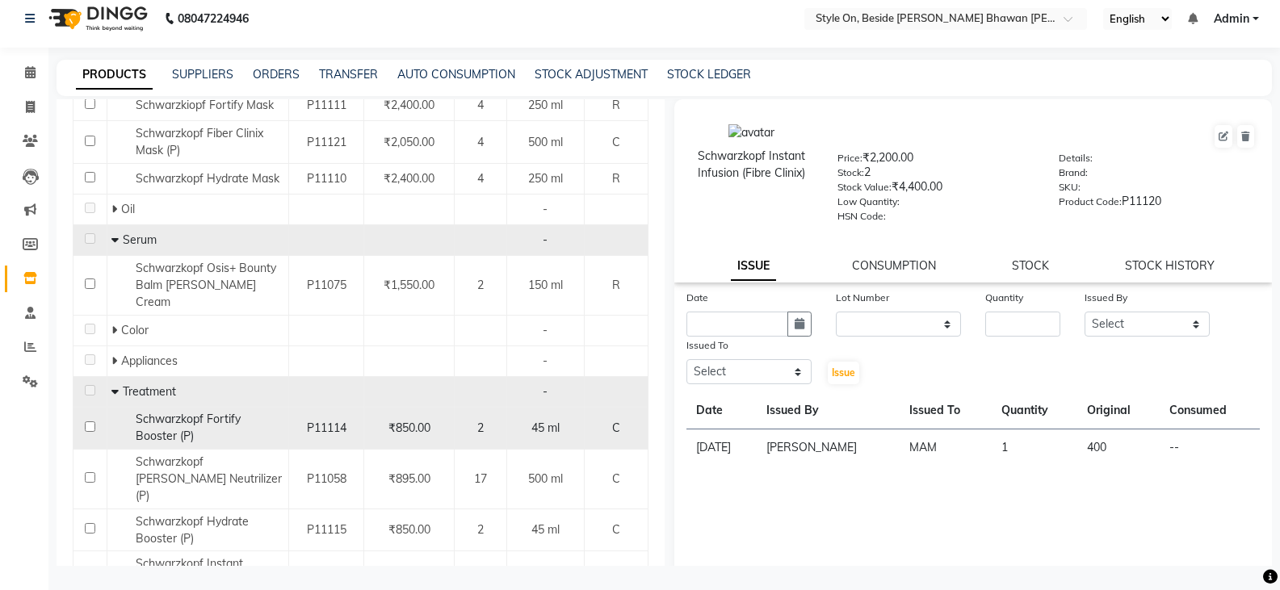
scroll to position [801, 0]
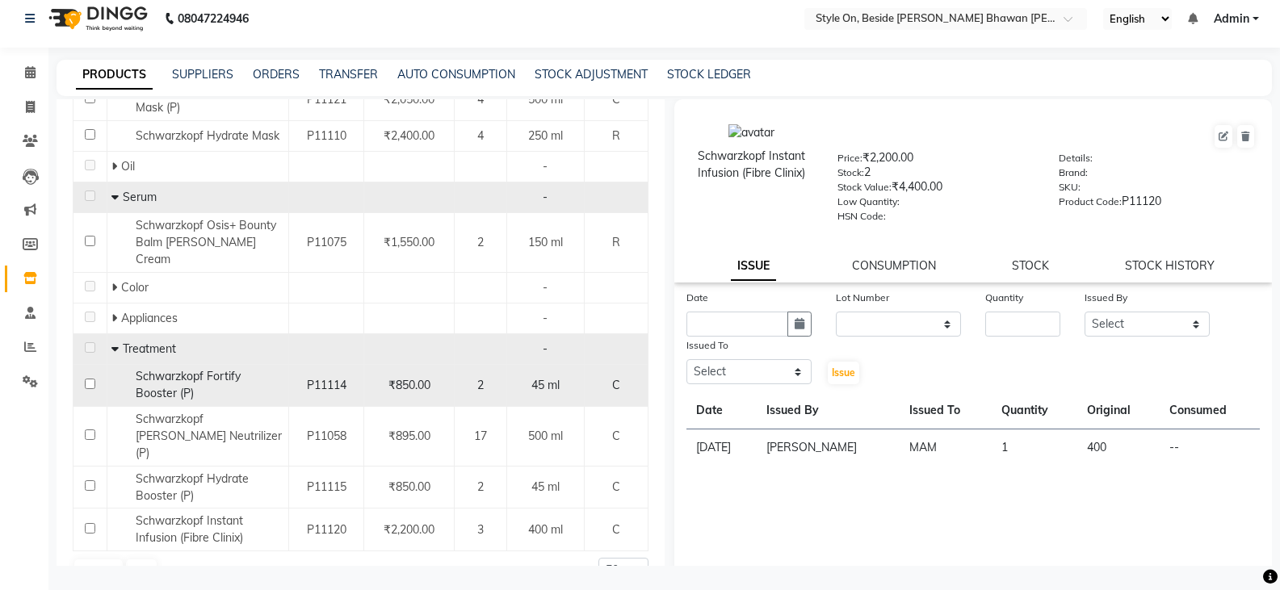
click at [241, 369] on span "Schwarzkopf Fortify Booster (P)" at bounding box center [188, 385] width 105 height 32
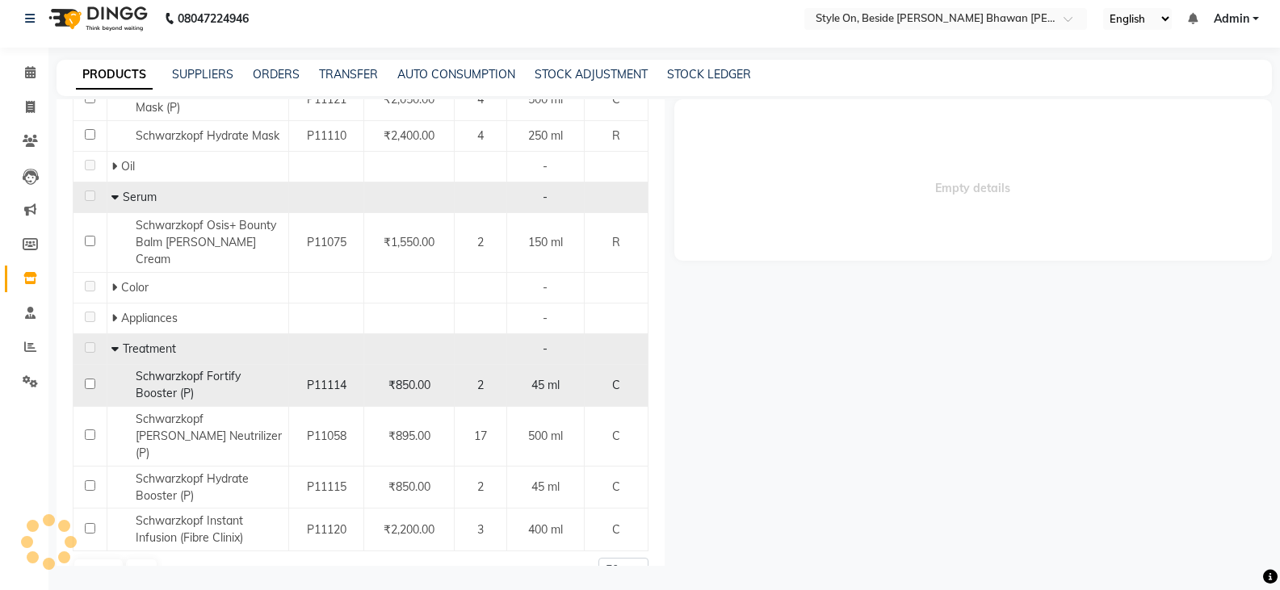
select select
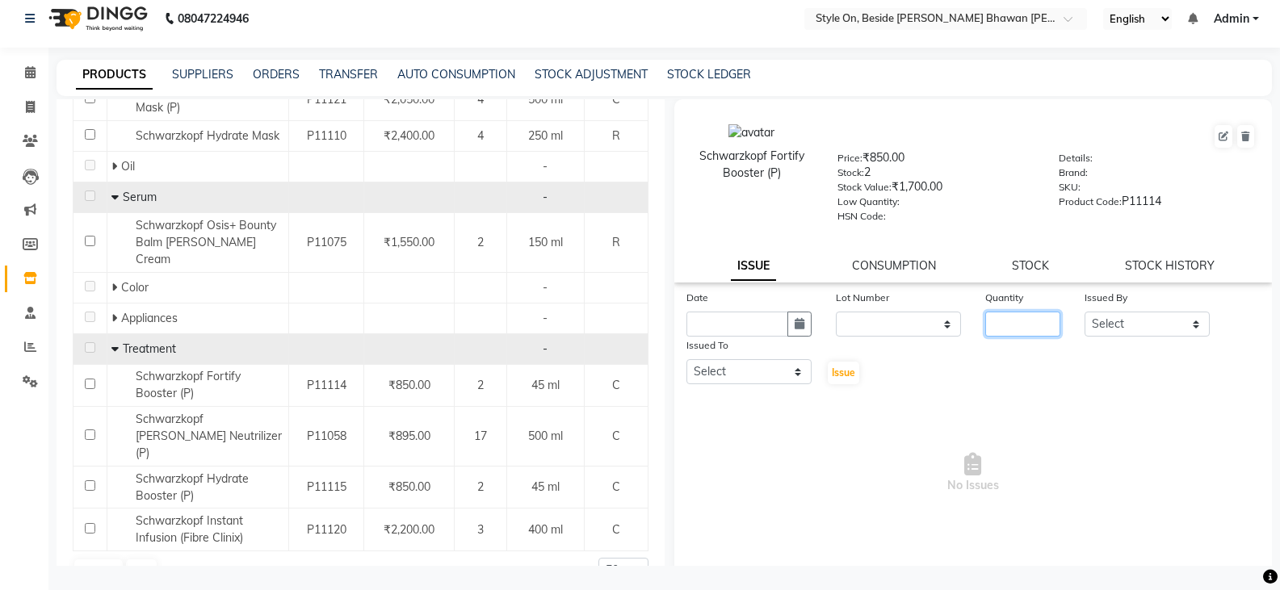
click at [1045, 330] on input "number" at bounding box center [1023, 324] width 75 height 25
type input "1"
click at [754, 326] on input "text" at bounding box center [738, 324] width 102 height 25
select select "9"
select select "2025"
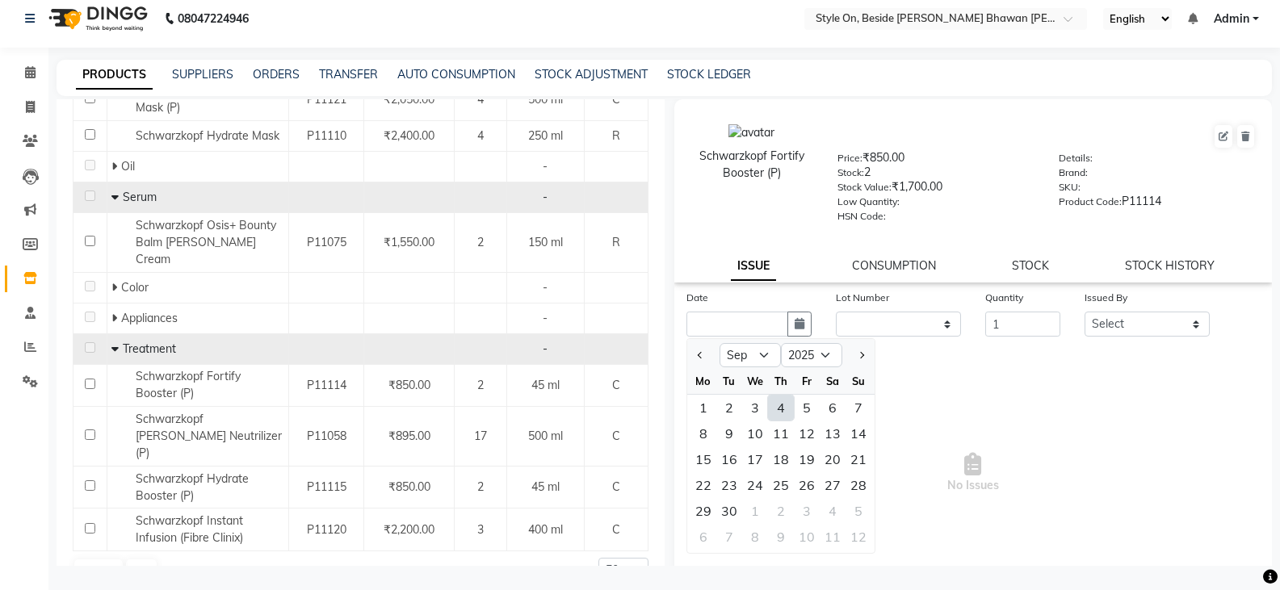
click at [775, 410] on div "4" at bounding box center [781, 408] width 26 height 26
type input "[DATE]"
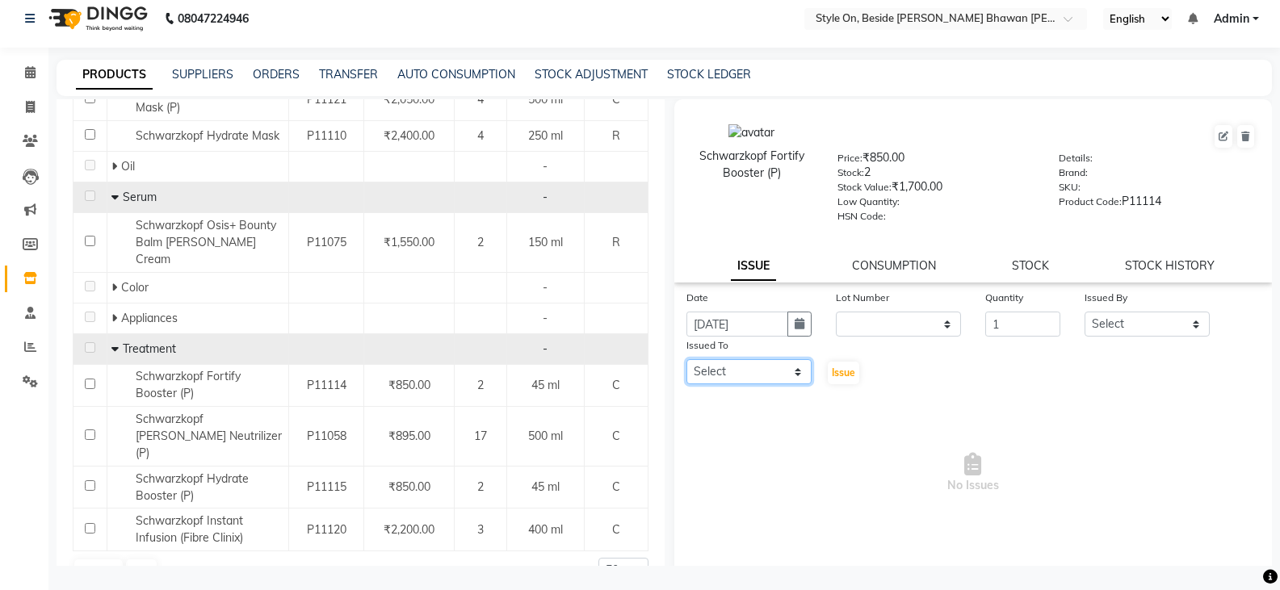
click at [717, 366] on select "Select [PERSON_NAME] Anju [PERSON_NAME] [PERSON_NAME] [PERSON_NAME] [PERSON_NAM…" at bounding box center [749, 371] width 125 height 25
select select "28057"
click at [687, 359] on select "Select [PERSON_NAME] Anju [PERSON_NAME] [PERSON_NAME] [PERSON_NAME] [PERSON_NAM…" at bounding box center [749, 371] width 125 height 25
click at [1132, 333] on select "Select [PERSON_NAME] Anju [PERSON_NAME] [PERSON_NAME] [PERSON_NAME] [PERSON_NAM…" at bounding box center [1147, 324] width 125 height 25
select select "32959"
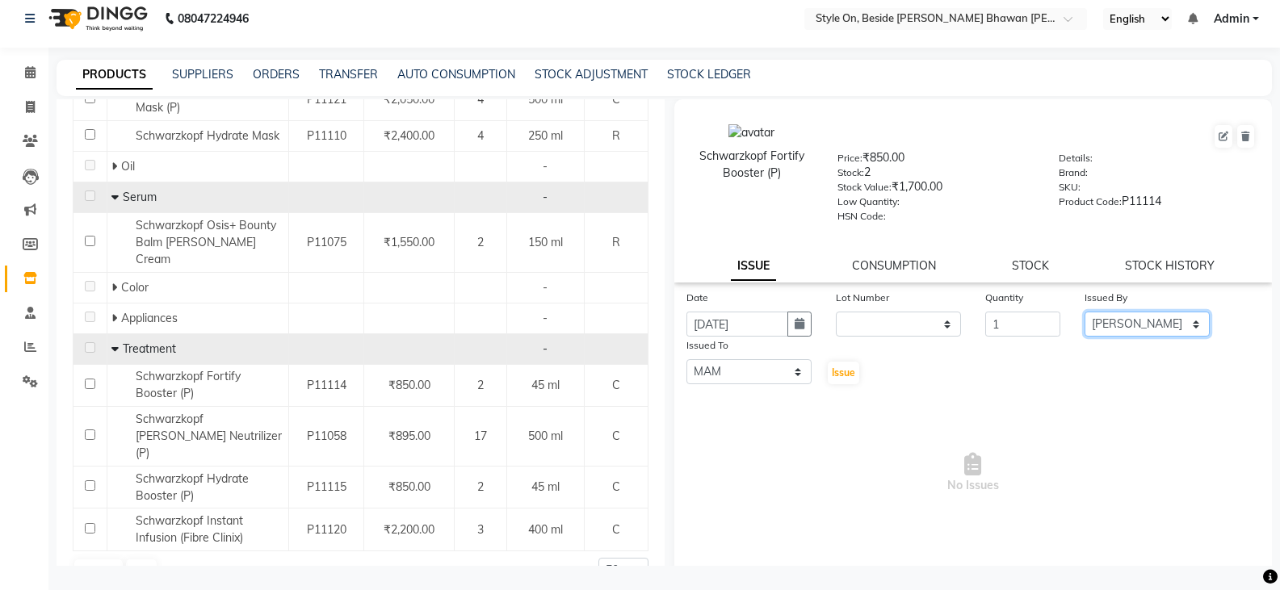
click at [1085, 312] on select "Select [PERSON_NAME] Anju [PERSON_NAME] [PERSON_NAME] [PERSON_NAME] [PERSON_NAM…" at bounding box center [1147, 324] width 125 height 25
click at [847, 368] on span "Issue" at bounding box center [843, 373] width 23 height 12
select select
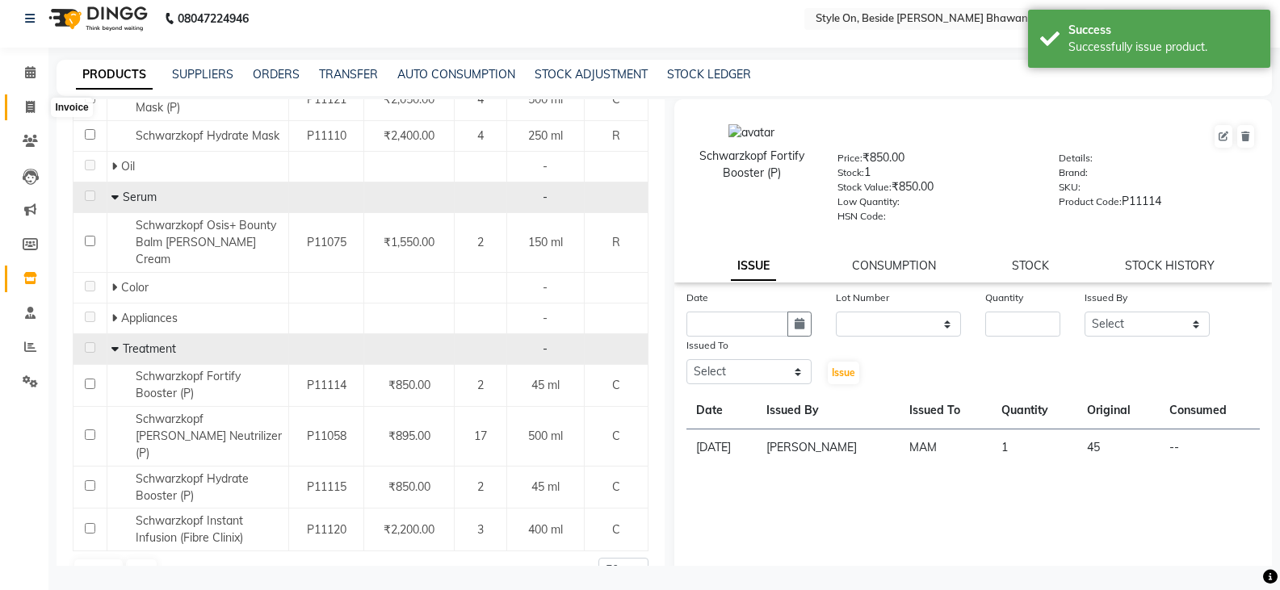
click at [32, 103] on icon at bounding box center [30, 107] width 9 height 12
select select "4700"
select select "service"
